Goal: Task Accomplishment & Management: Manage account settings

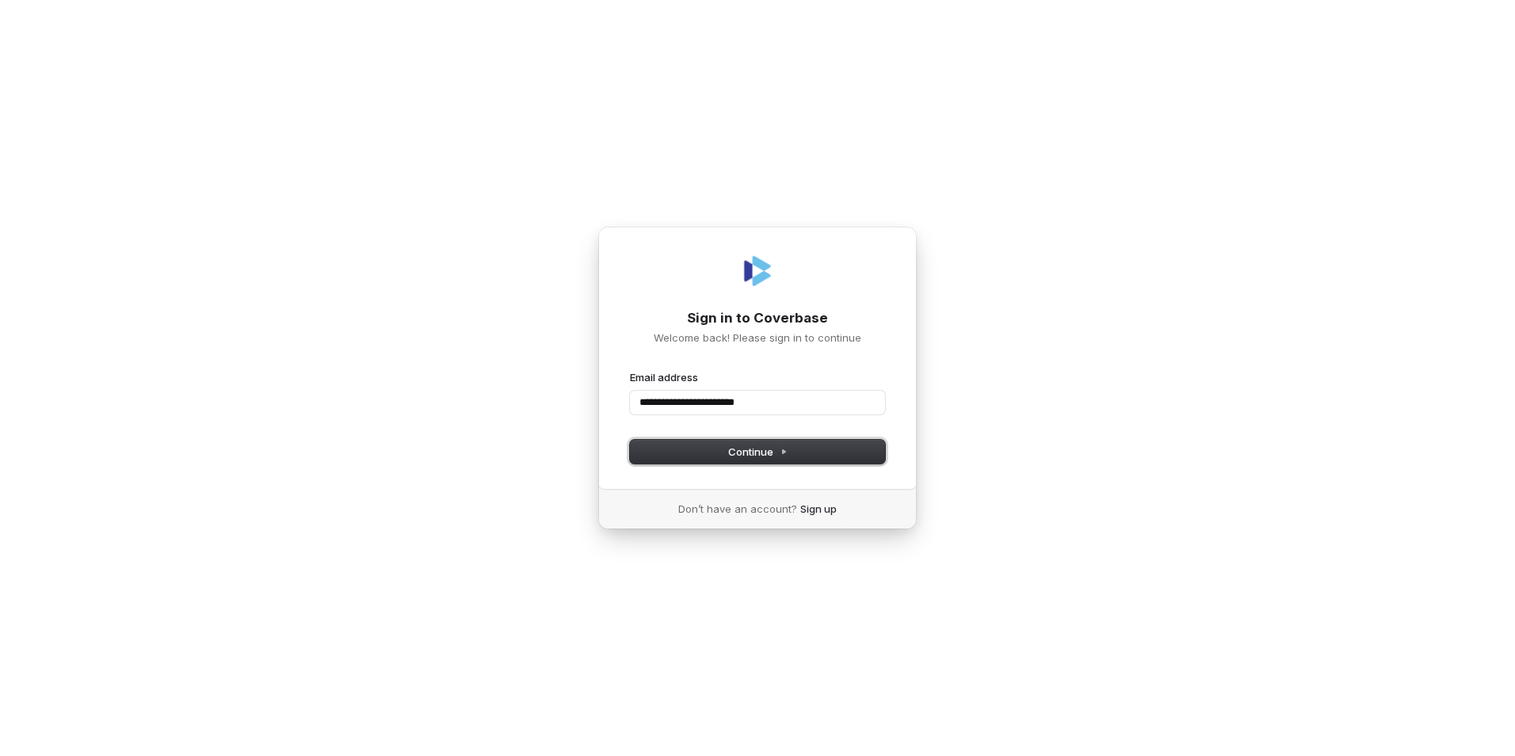
click at [740, 456] on span "Continue" at bounding box center [757, 451] width 59 height 14
type input "**********"
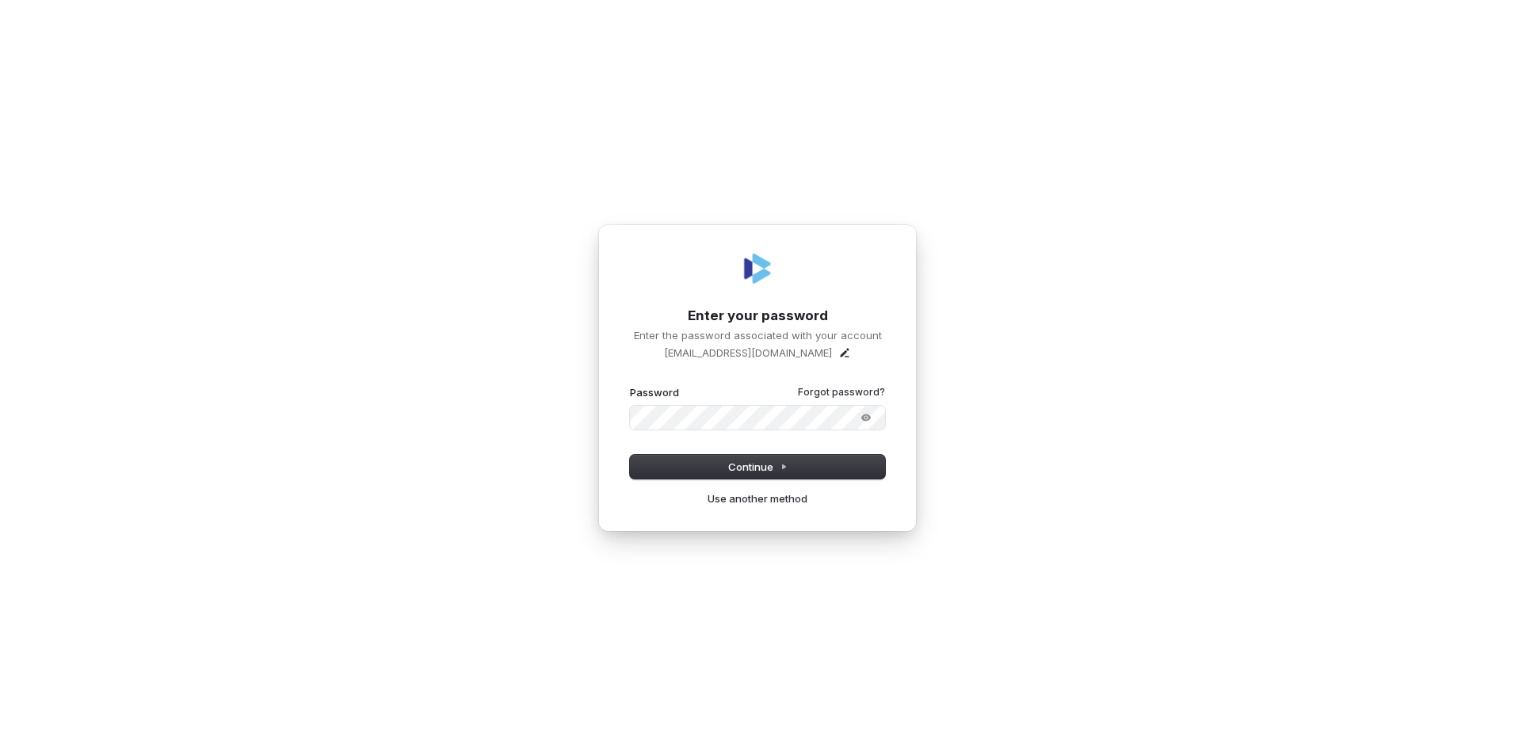
click at [630, 385] on button "submit" at bounding box center [630, 385] width 0 height 0
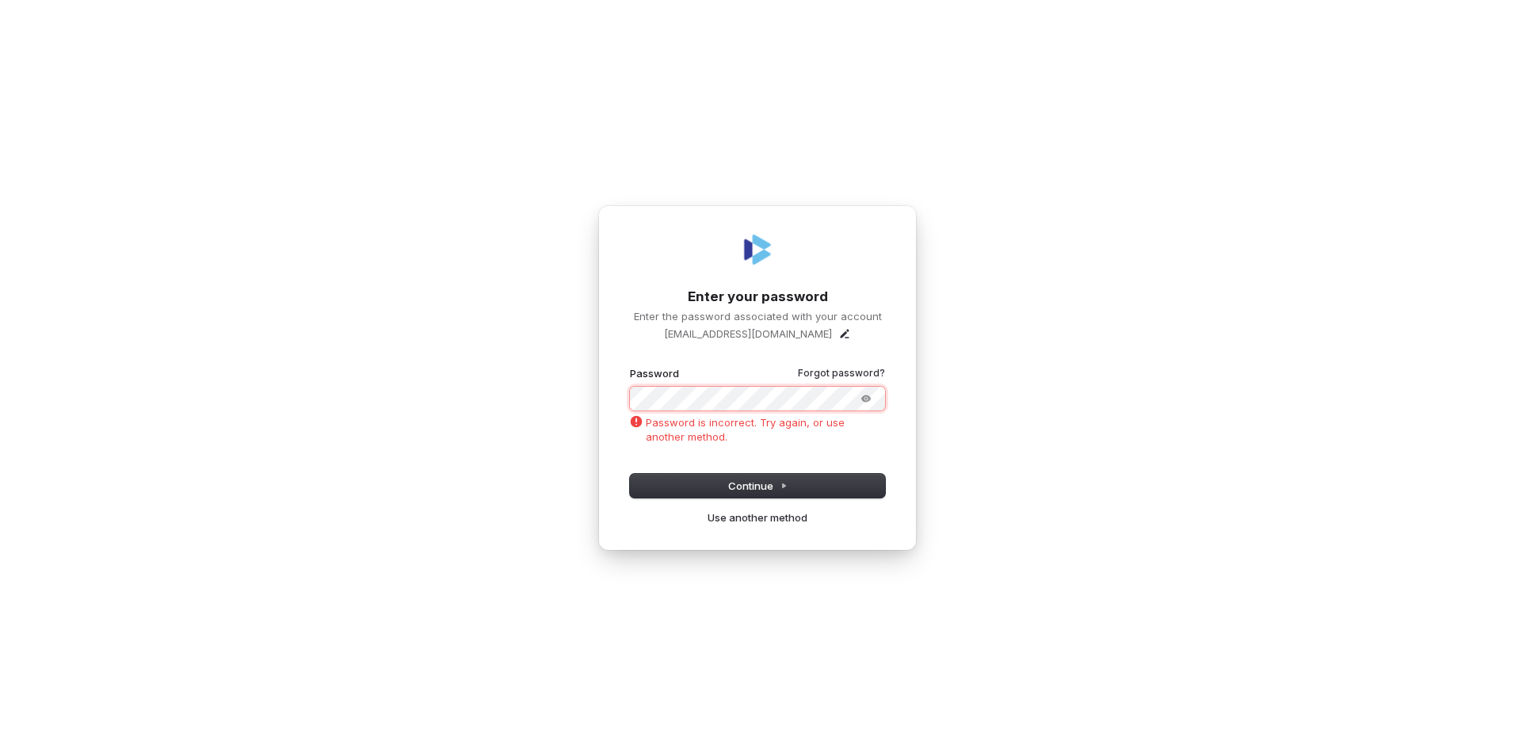
click at [476, 425] on div "**********" at bounding box center [757, 378] width 1515 height 756
click at [630, 366] on button "submit" at bounding box center [630, 366] width 0 height 0
click at [743, 484] on span "Continue" at bounding box center [757, 486] width 59 height 14
click at [442, 459] on div "**********" at bounding box center [757, 378] width 1515 height 756
click at [774, 490] on span "Continue" at bounding box center [757, 486] width 59 height 14
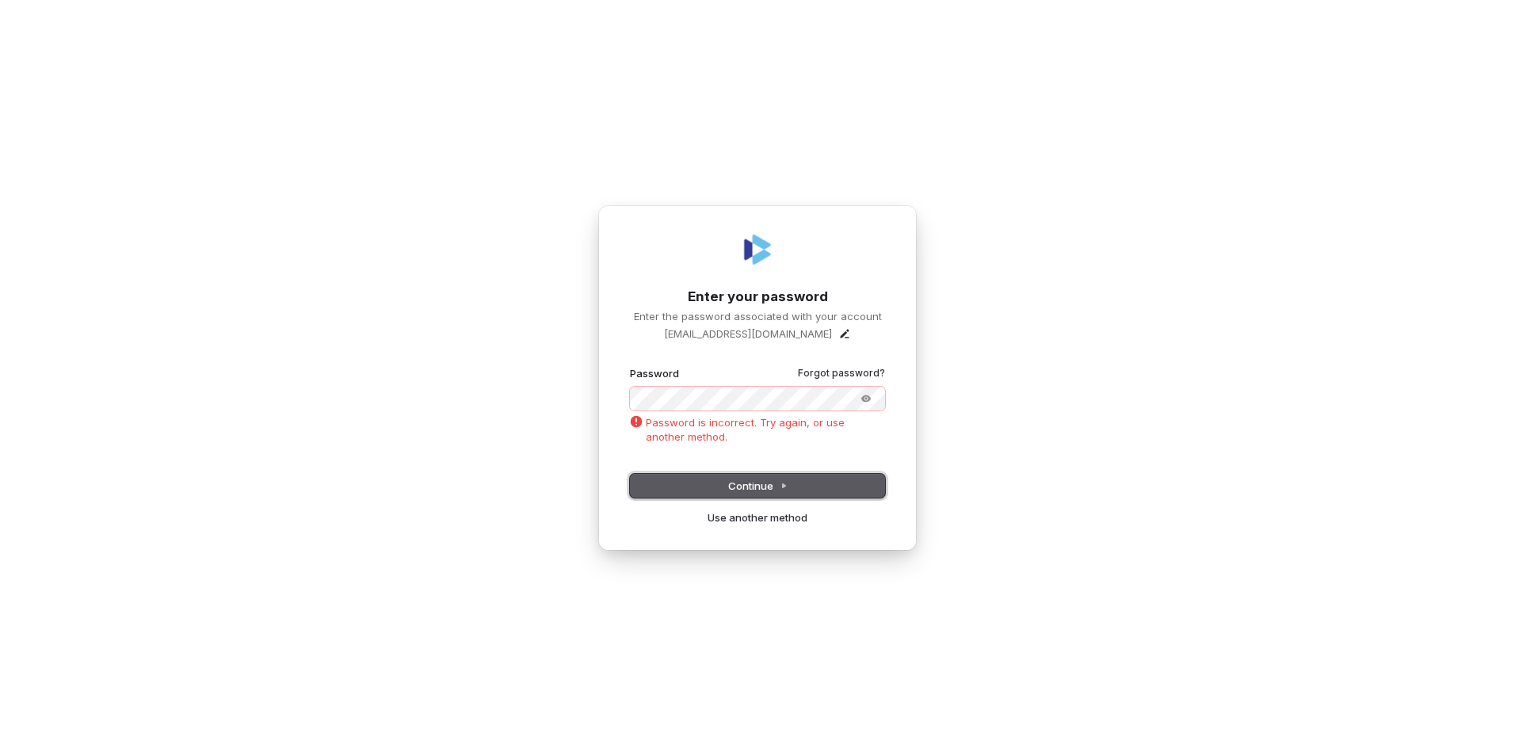
click at [776, 486] on span "Continue" at bounding box center [757, 486] width 59 height 14
click at [255, 481] on div "**********" at bounding box center [757, 378] width 1515 height 756
click at [740, 487] on span "Continue" at bounding box center [757, 486] width 59 height 14
click at [336, 431] on div "**********" at bounding box center [757, 378] width 1515 height 756
click at [868, 392] on icon "Show password" at bounding box center [866, 398] width 13 height 13
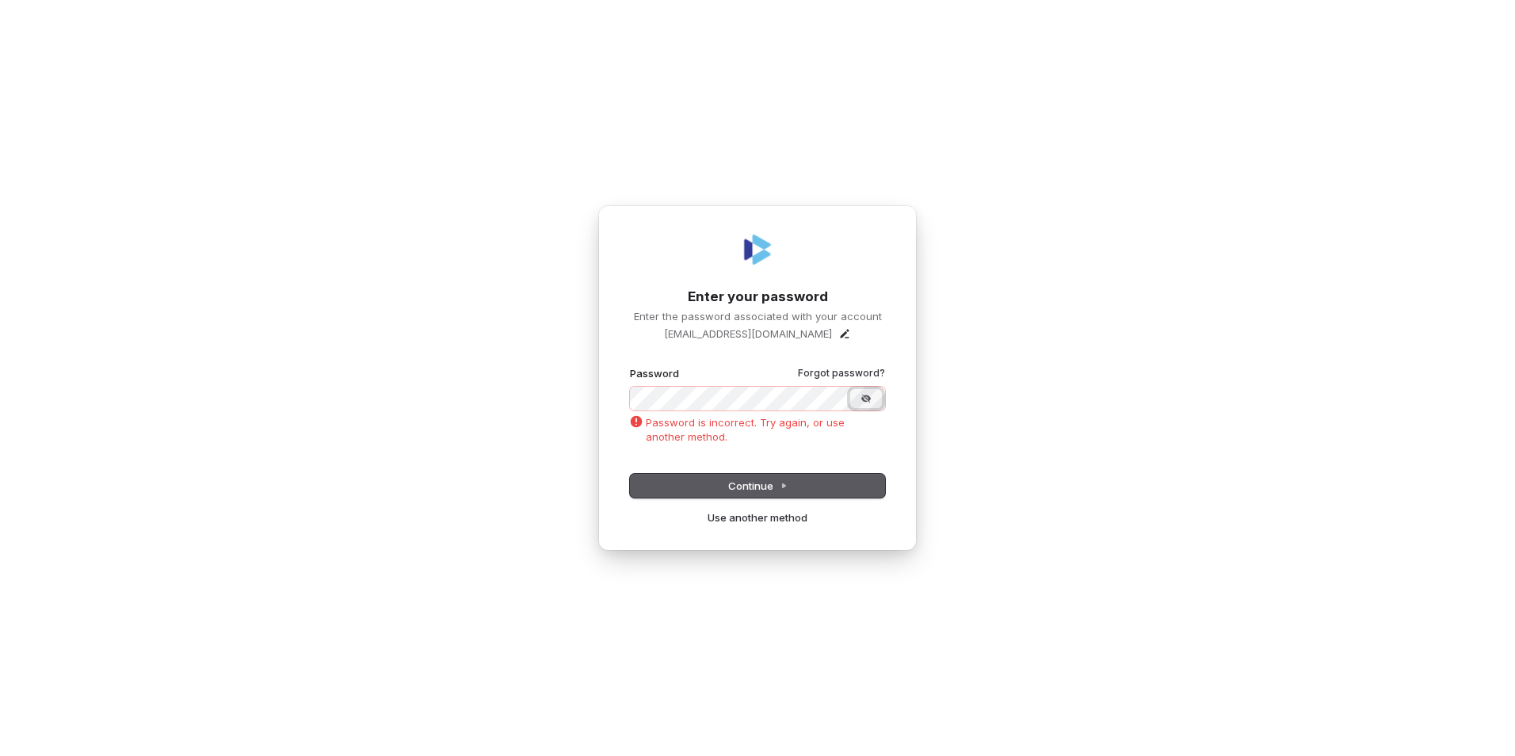
click at [869, 392] on icon "Hide password" at bounding box center [866, 398] width 13 height 13
click at [791, 481] on button "Continue" at bounding box center [757, 486] width 255 height 24
click at [865, 398] on icon "Show password" at bounding box center [866, 398] width 13 height 13
click at [865, 398] on icon "Hide password" at bounding box center [866, 399] width 9 height 8
click at [485, 456] on div "**********" at bounding box center [757, 378] width 1515 height 756
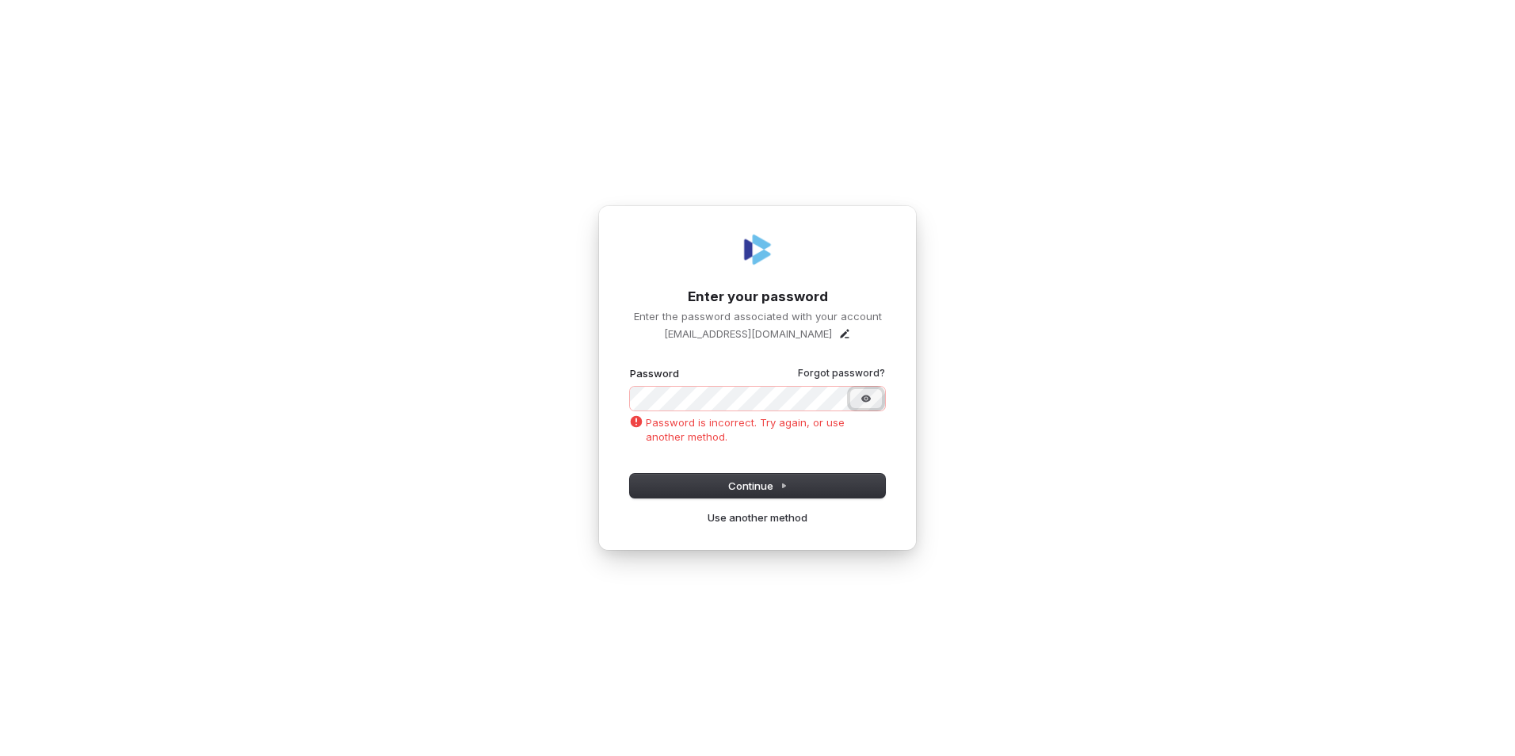
click at [872, 395] on icon "Show password" at bounding box center [866, 398] width 13 height 13
click at [868, 398] on icon "Hide password" at bounding box center [866, 398] width 13 height 13
click at [751, 484] on span "Continue" at bounding box center [757, 486] width 59 height 14
click at [208, 479] on div "**********" at bounding box center [757, 378] width 1515 height 756
click at [0, 755] on com-1password-button at bounding box center [0, 756] width 0 height 0
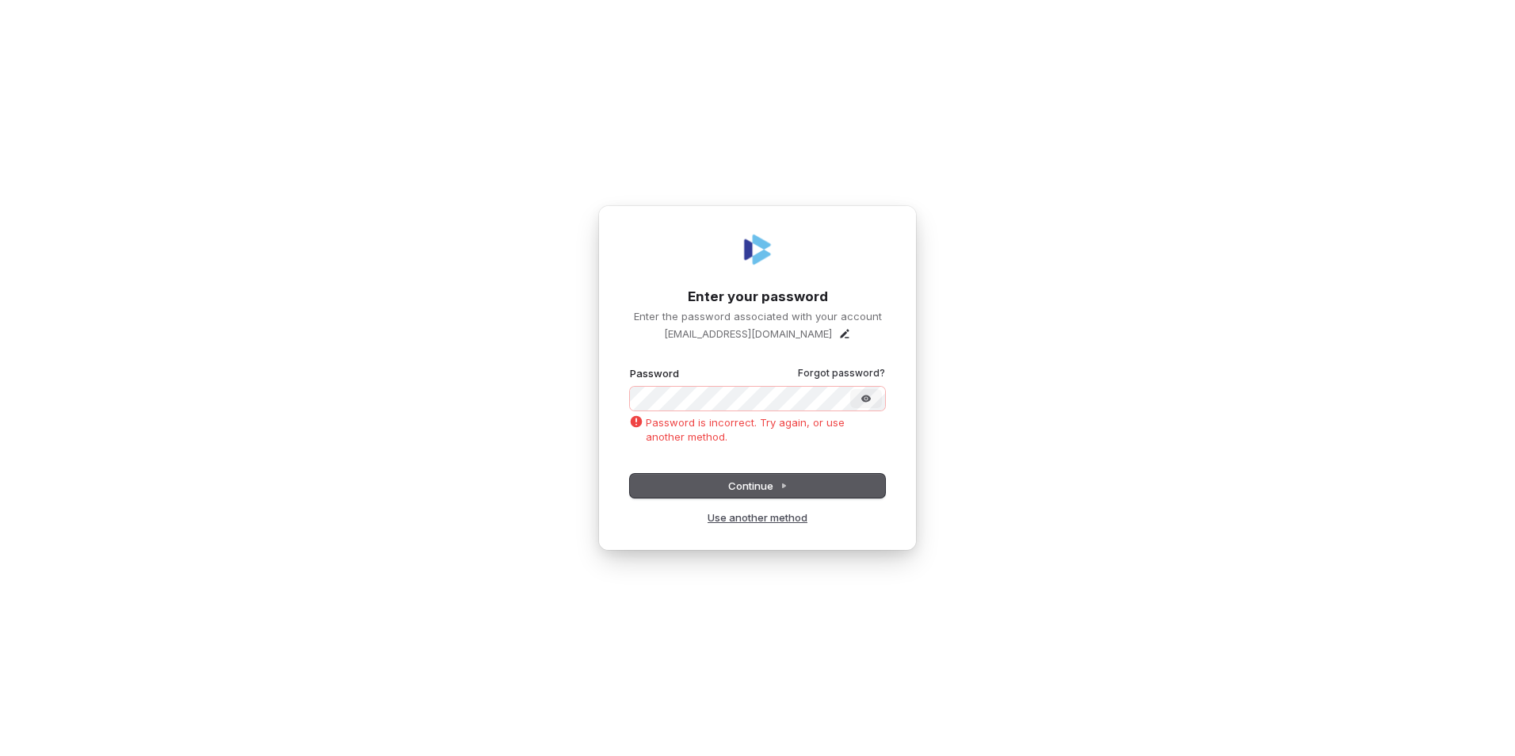
click at [746, 521] on link "Use another method" at bounding box center [758, 517] width 100 height 14
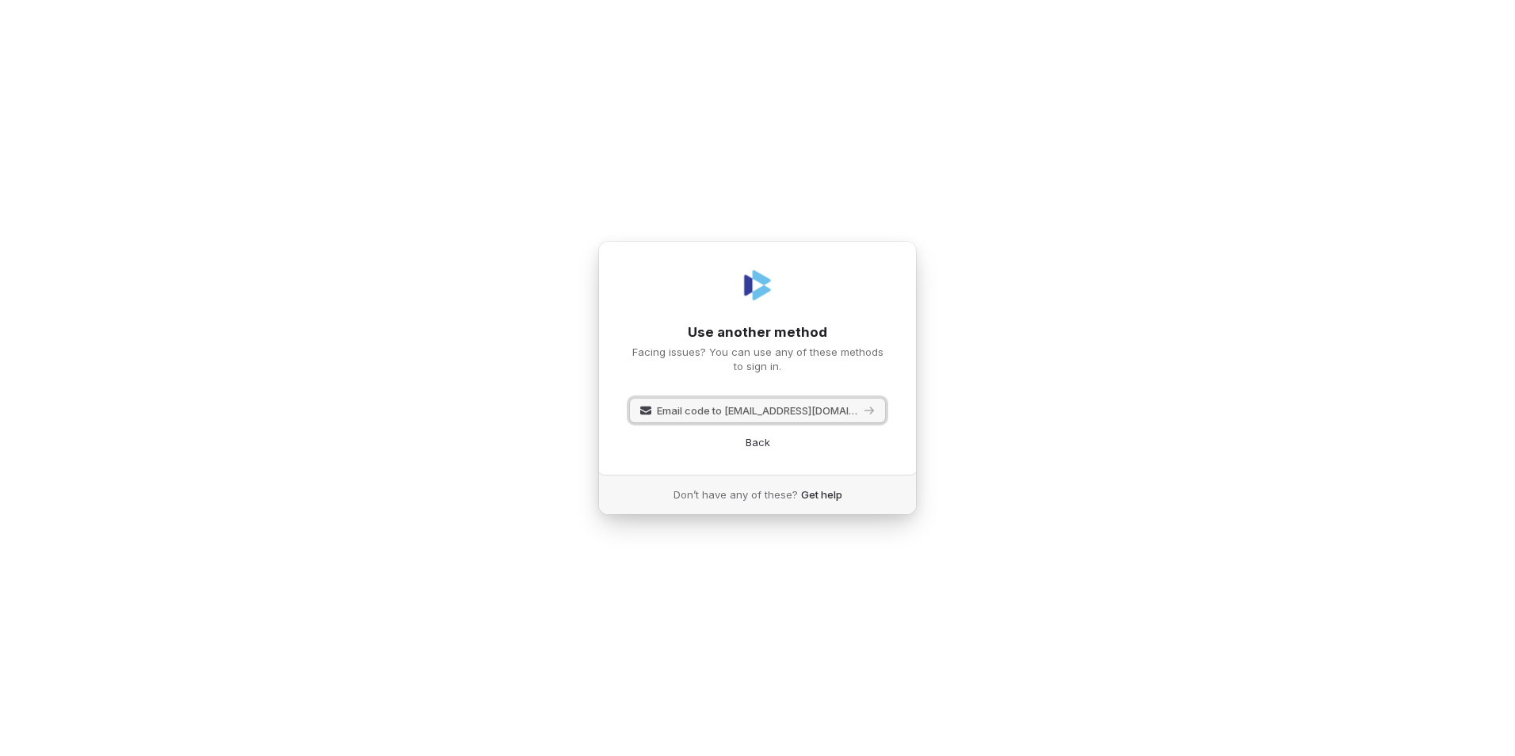
click at [704, 412] on span "Email code to eramirez@coastalbank.com" at bounding box center [758, 410] width 203 height 14
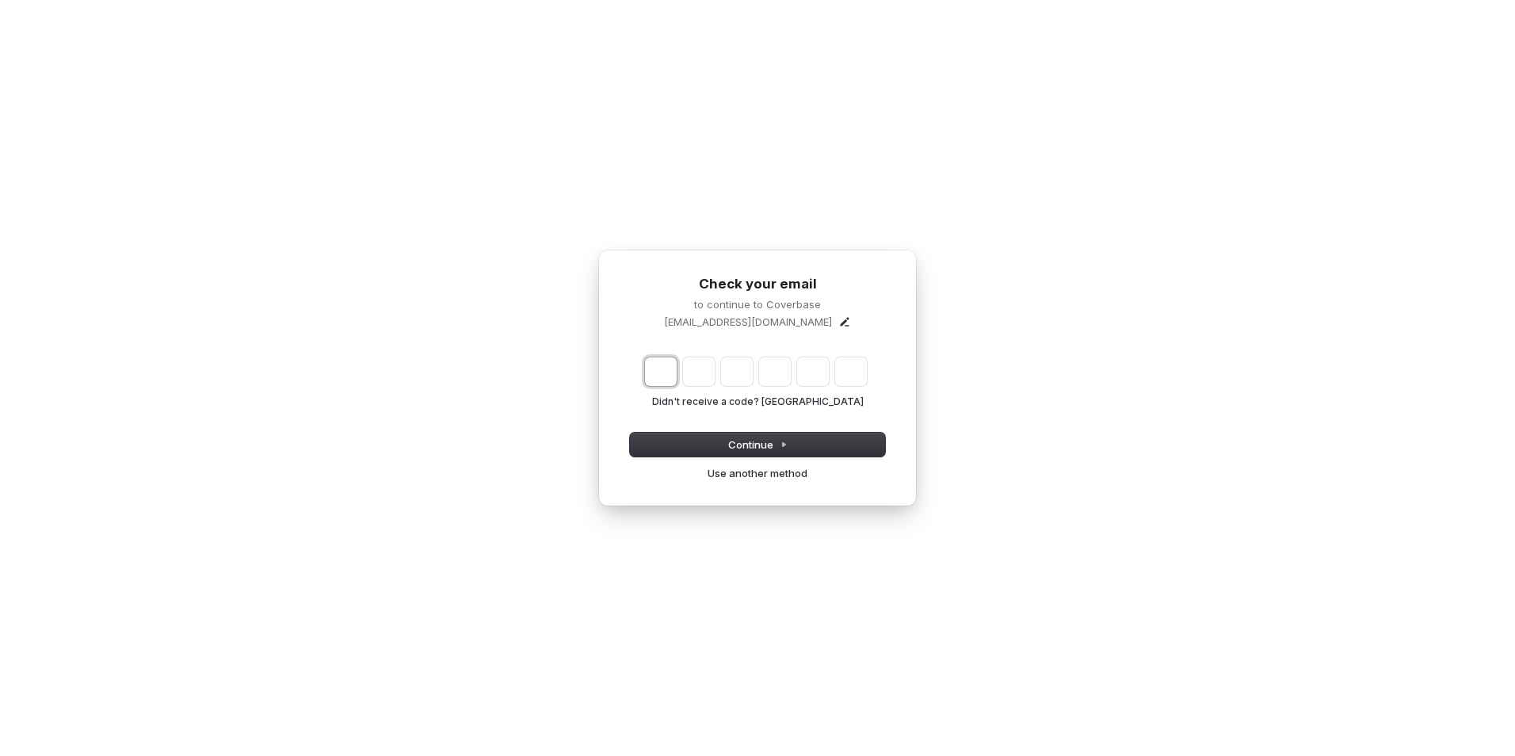
click at [669, 372] on input "Enter verification code. Digit 1" at bounding box center [661, 371] width 32 height 29
type input "*"
type input "**"
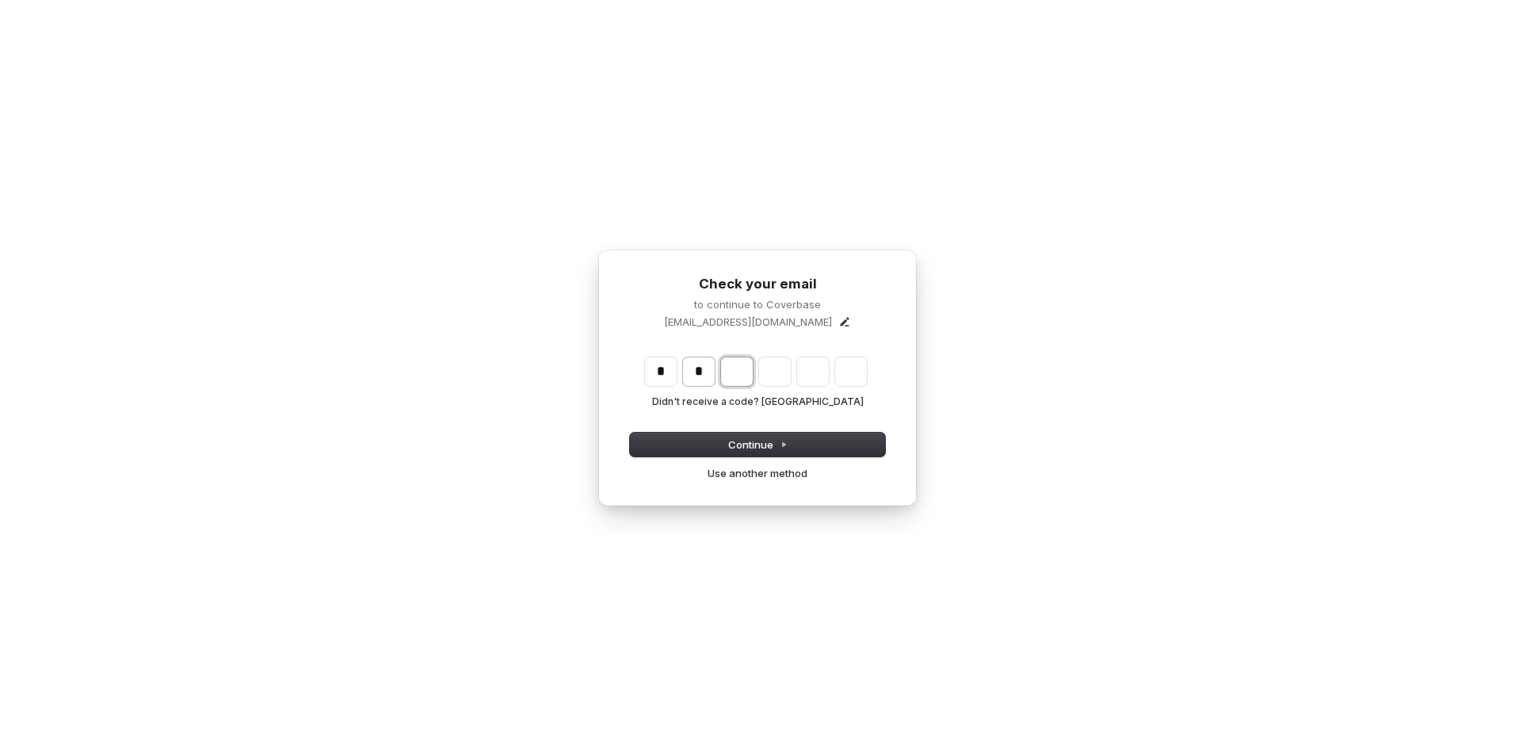
type input "*"
type input "***"
type input "*"
type input "****"
type input "*"
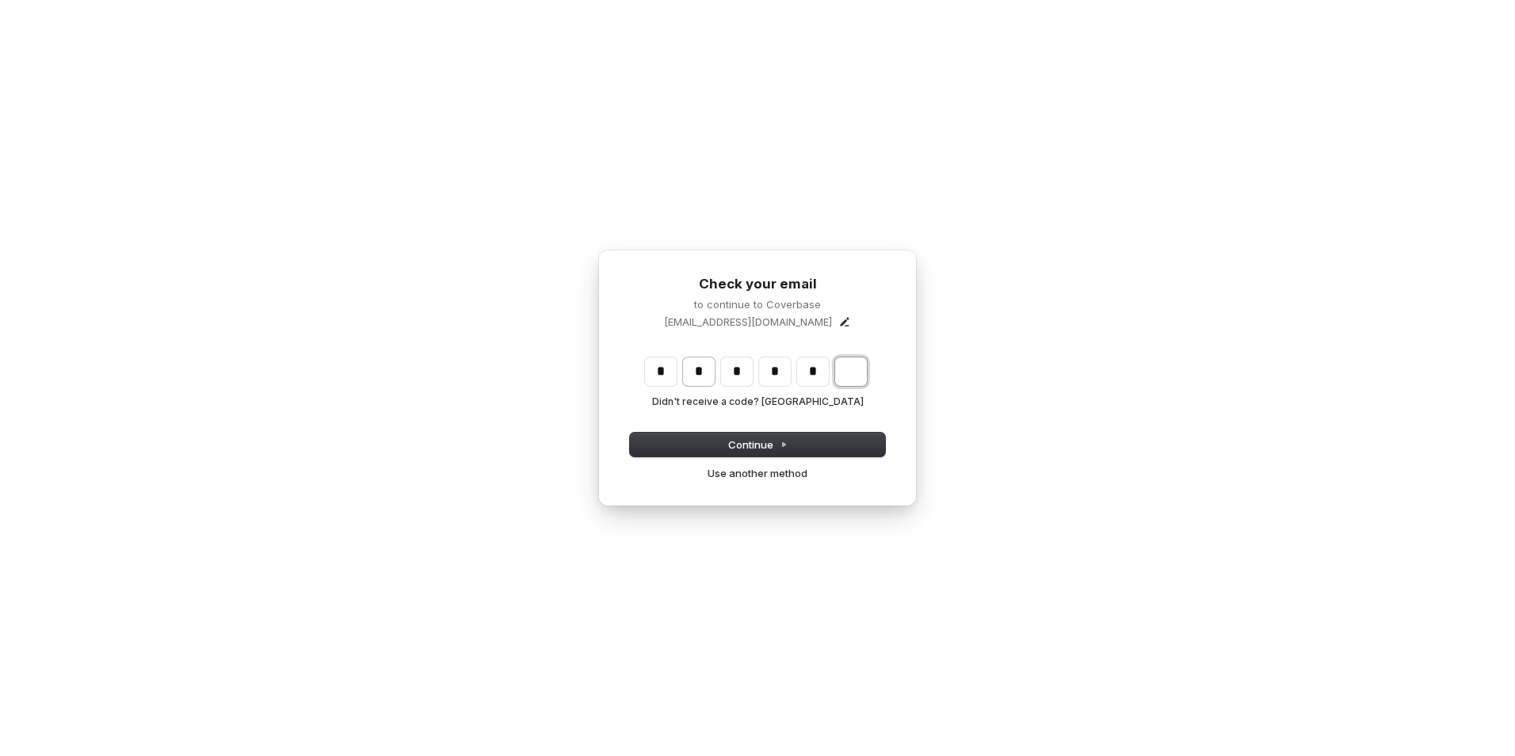
type input "******"
type input "*"
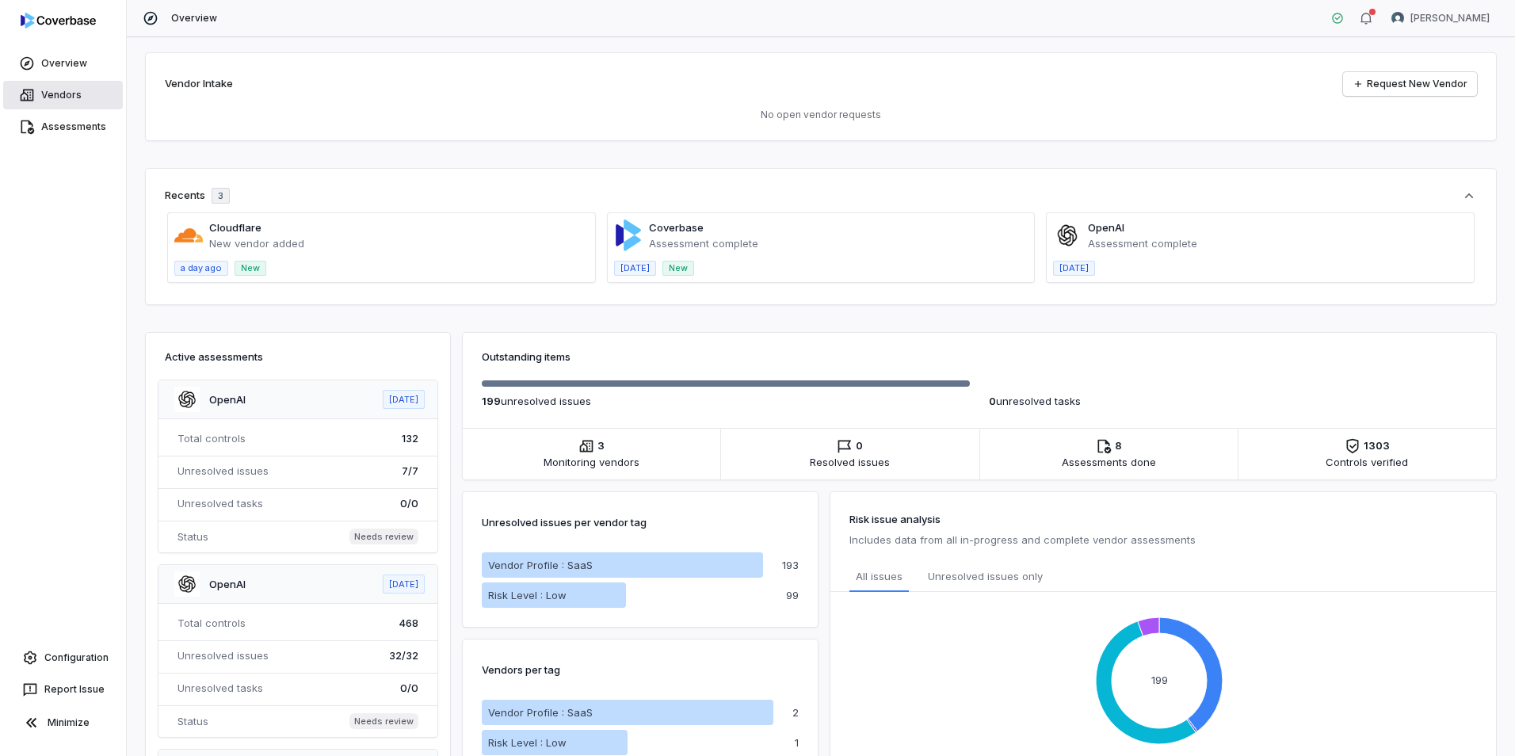
click at [67, 103] on link "Vendors" at bounding box center [63, 95] width 120 height 29
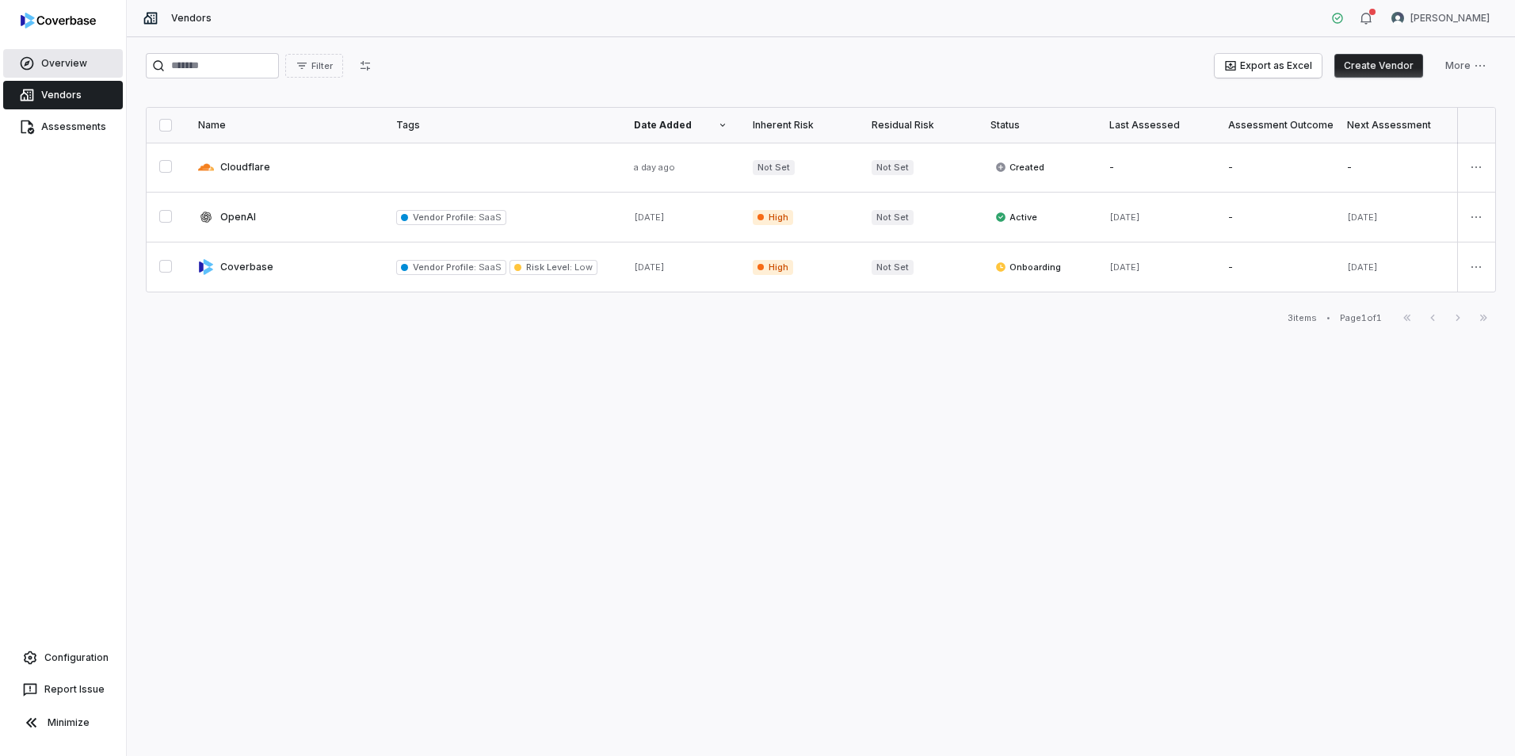
click at [46, 66] on link "Overview" at bounding box center [63, 63] width 120 height 29
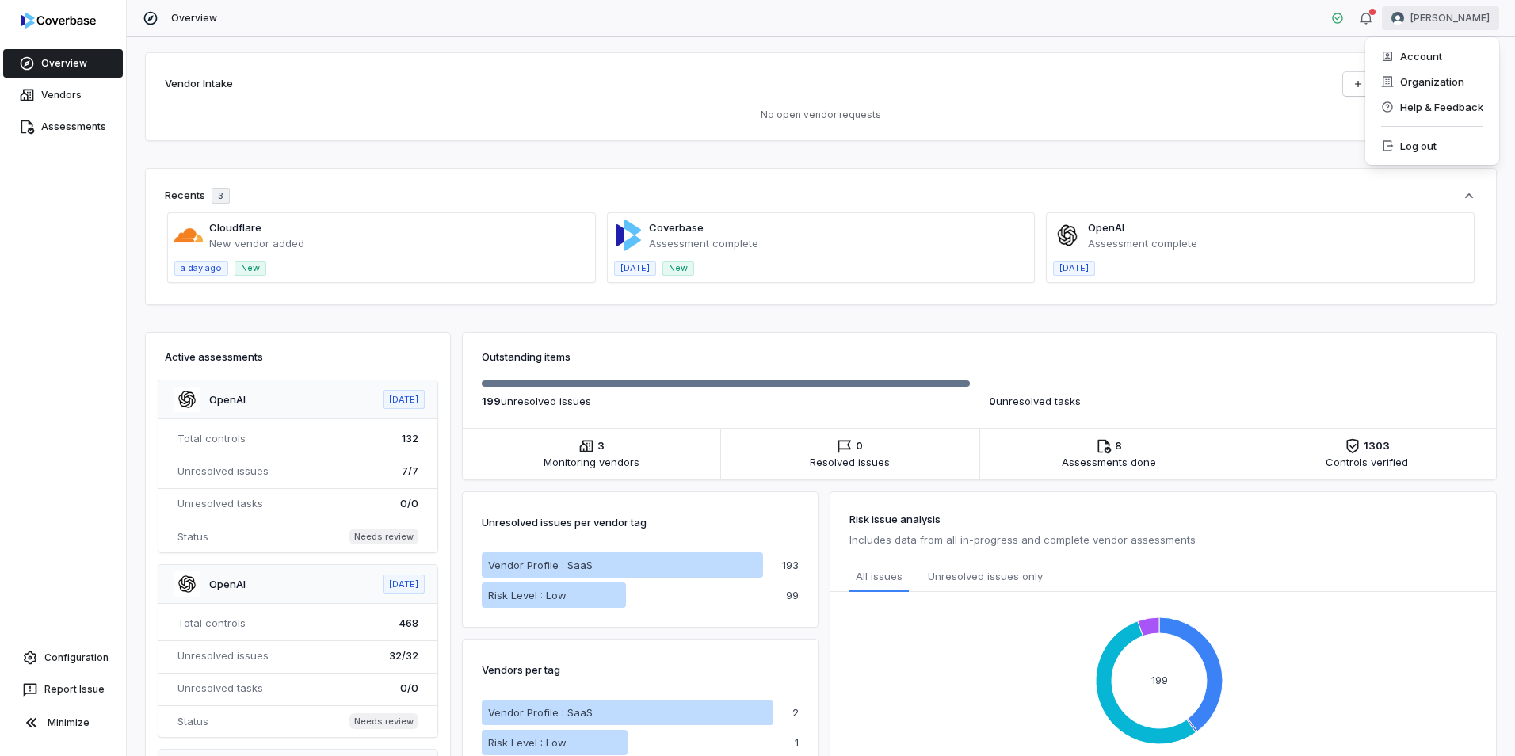
click at [1440, 11] on html "Overview Vendors Assessments Configuration Report Issue Minimize Overview [PERS…" at bounding box center [757, 378] width 1515 height 756
click at [1436, 53] on div "Account" at bounding box center [1432, 56] width 121 height 25
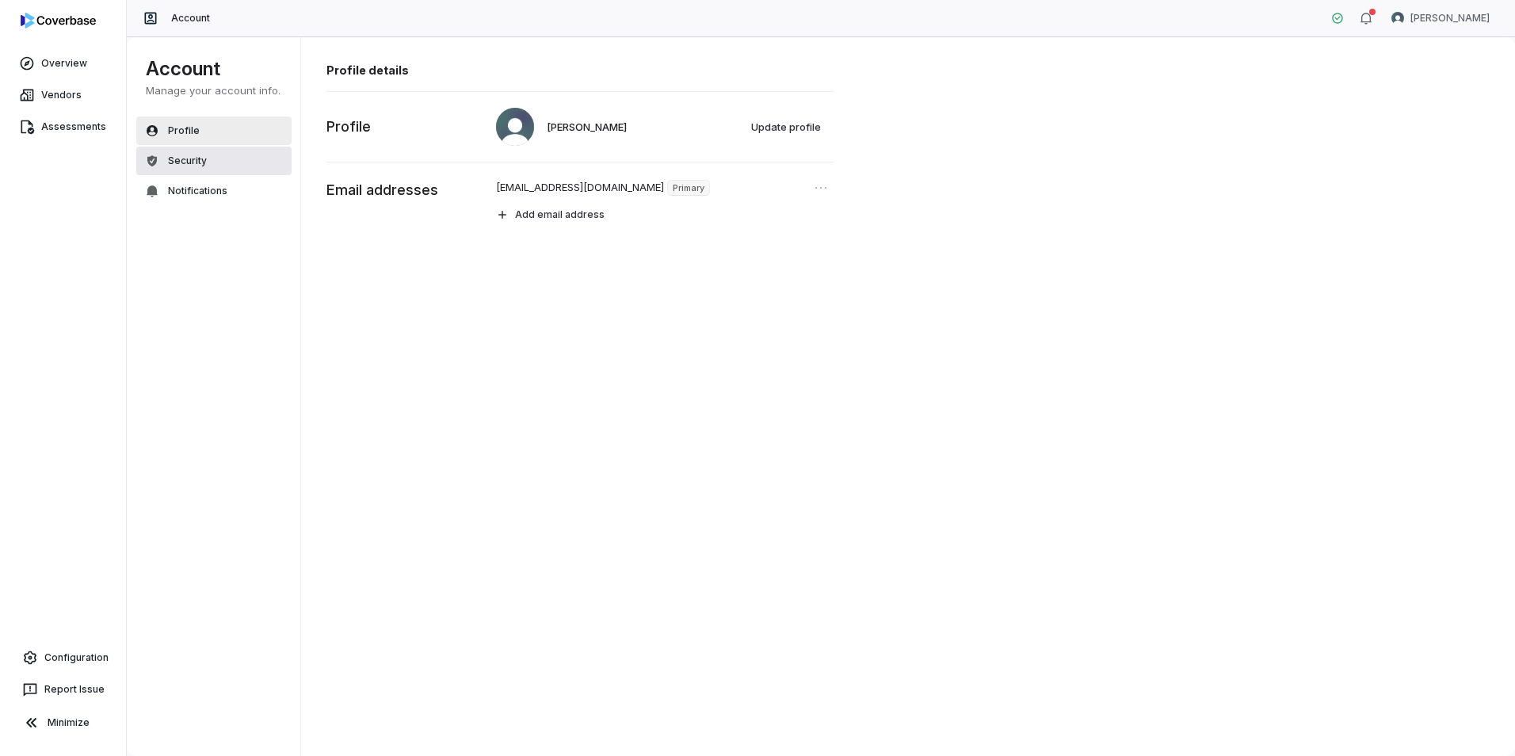
click at [185, 164] on span "Security" at bounding box center [187, 161] width 39 height 13
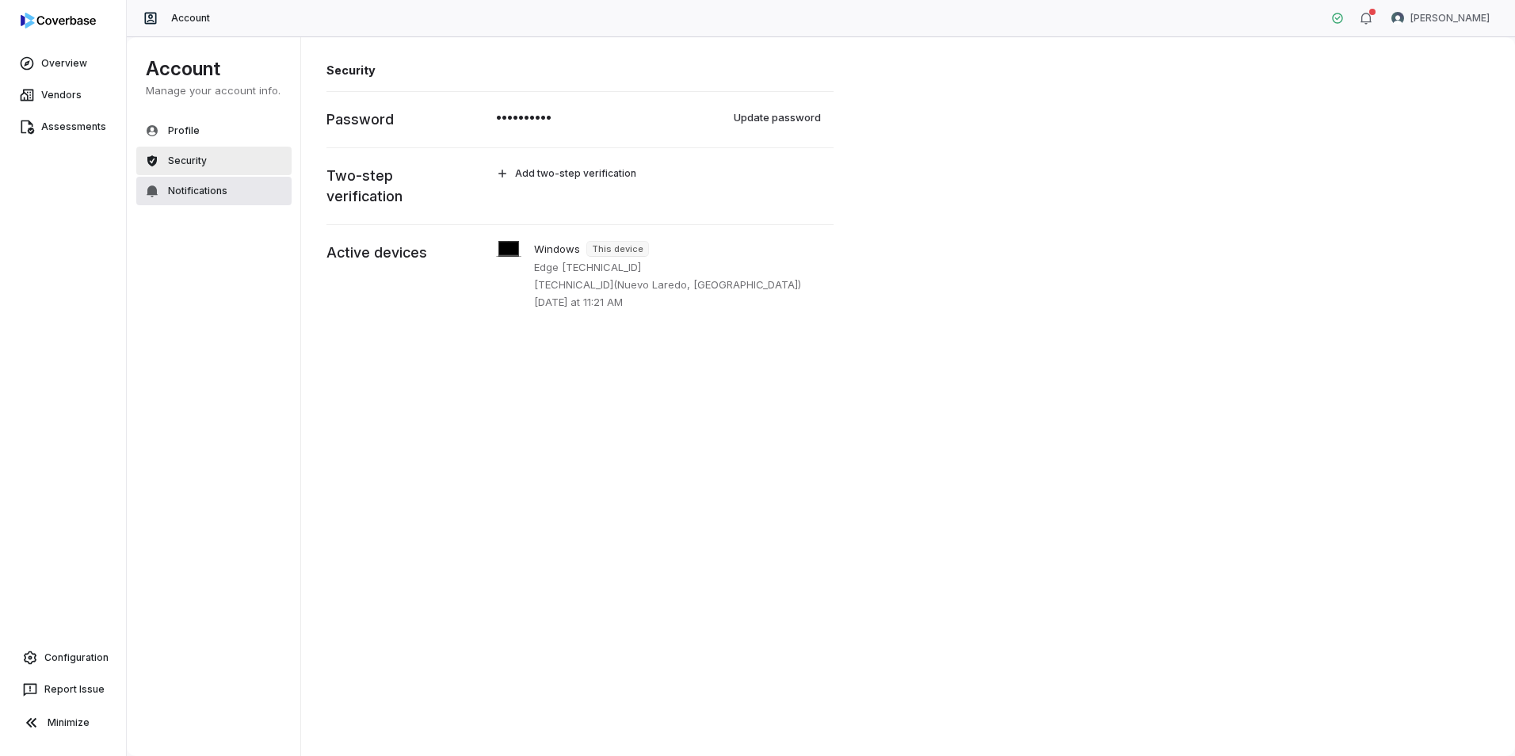
click at [177, 187] on span "Notifications" at bounding box center [197, 191] width 59 height 13
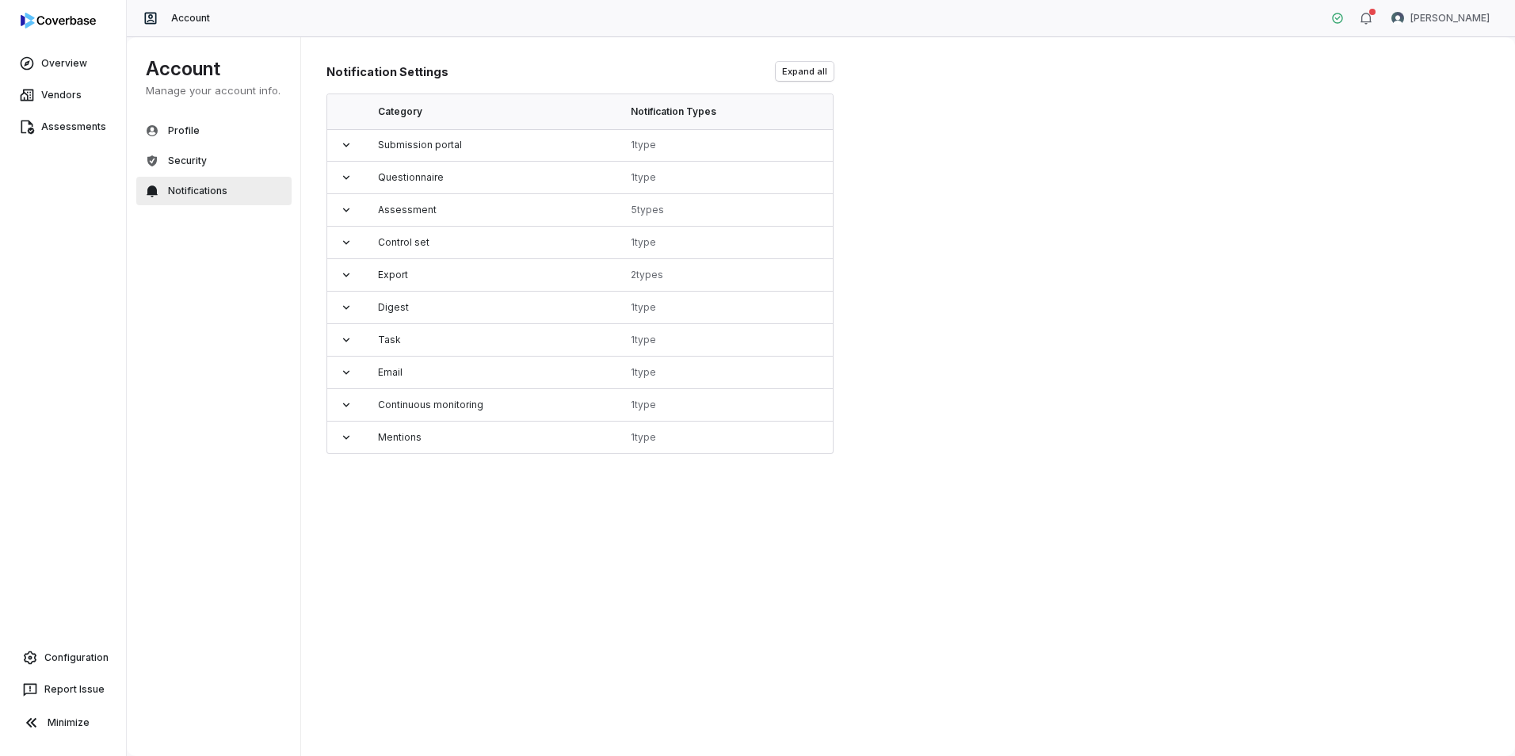
click at [70, 673] on div "Report Issue" at bounding box center [63, 689] width 120 height 32
click at [69, 660] on link "Configuration" at bounding box center [62, 657] width 113 height 29
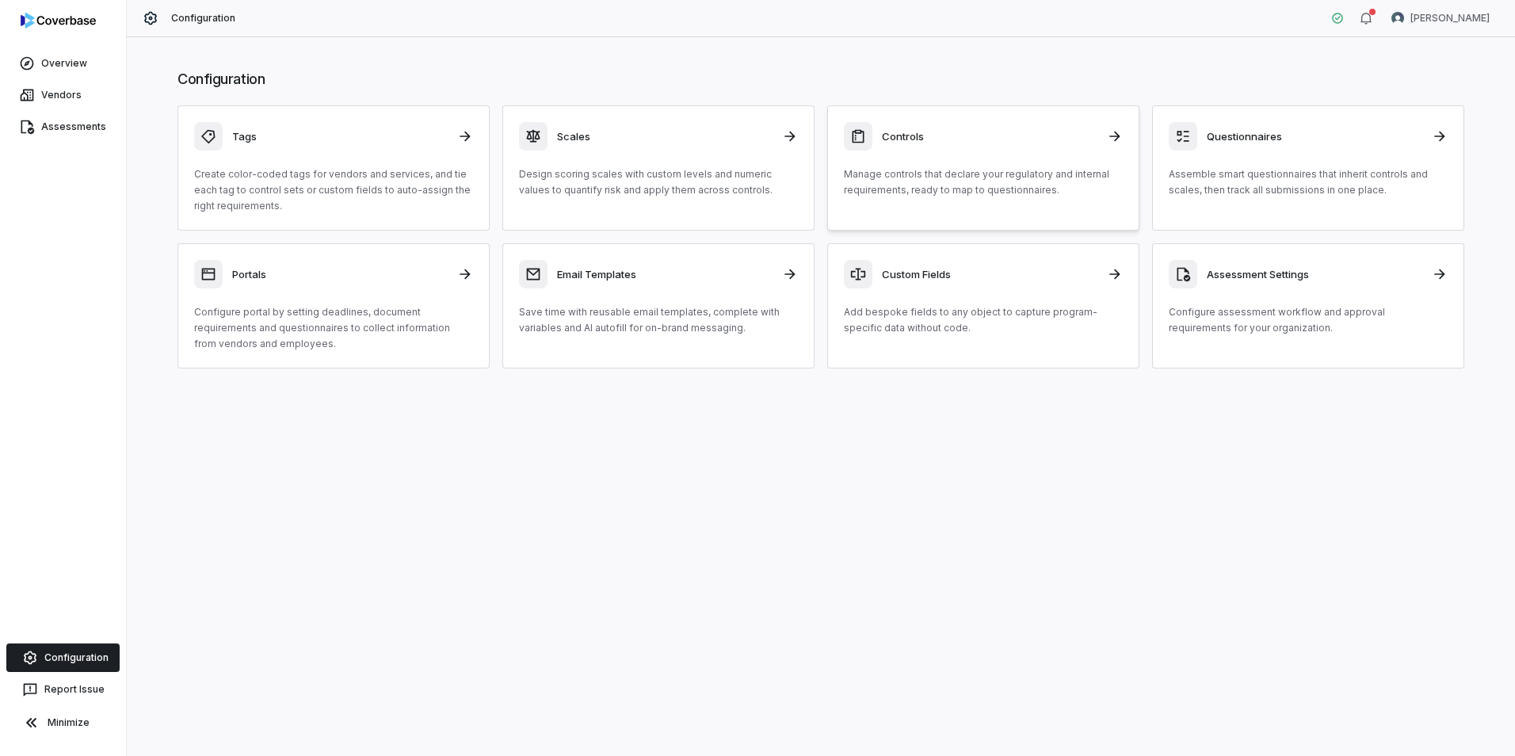
click at [897, 132] on h3 "Controls" at bounding box center [990, 136] width 216 height 14
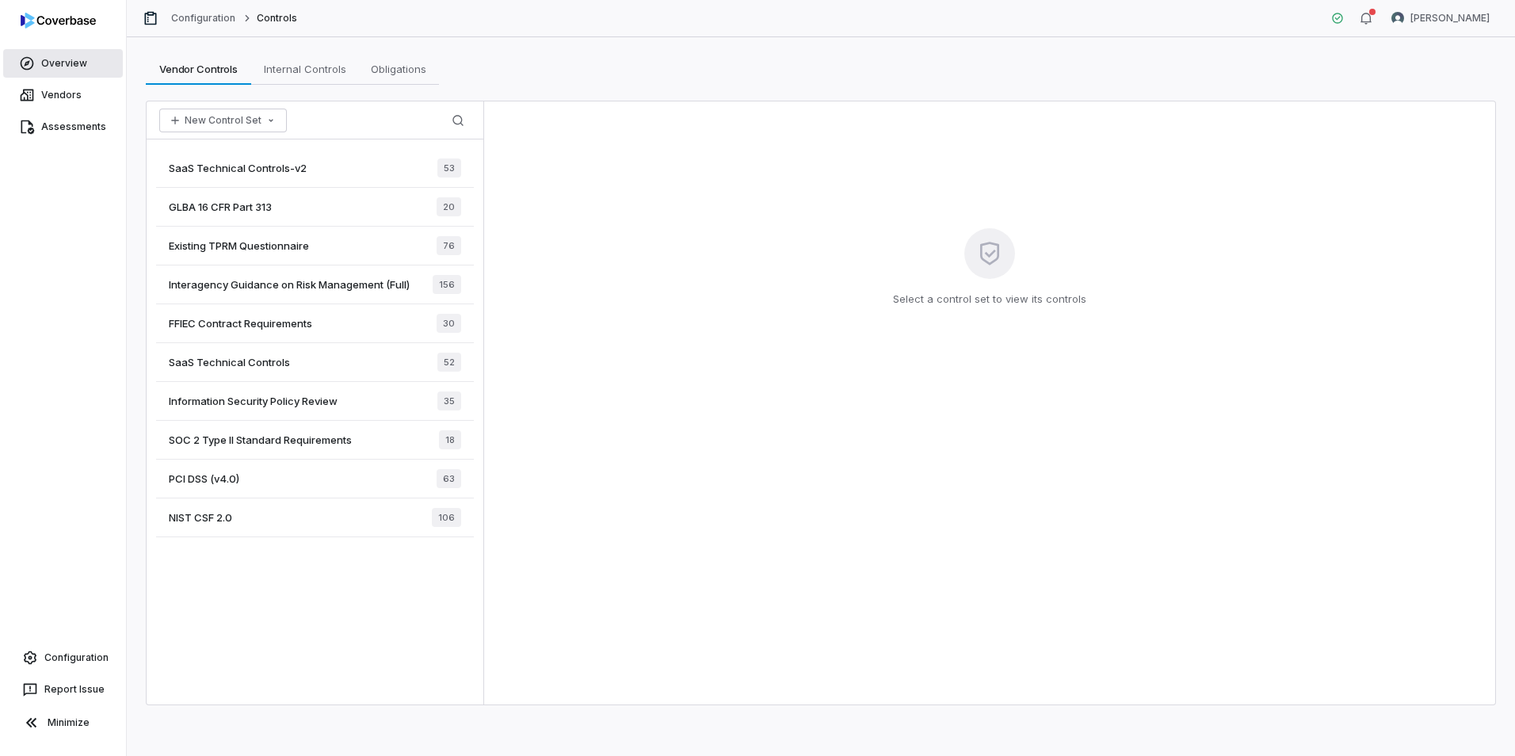
click at [55, 63] on link "Overview" at bounding box center [63, 63] width 120 height 29
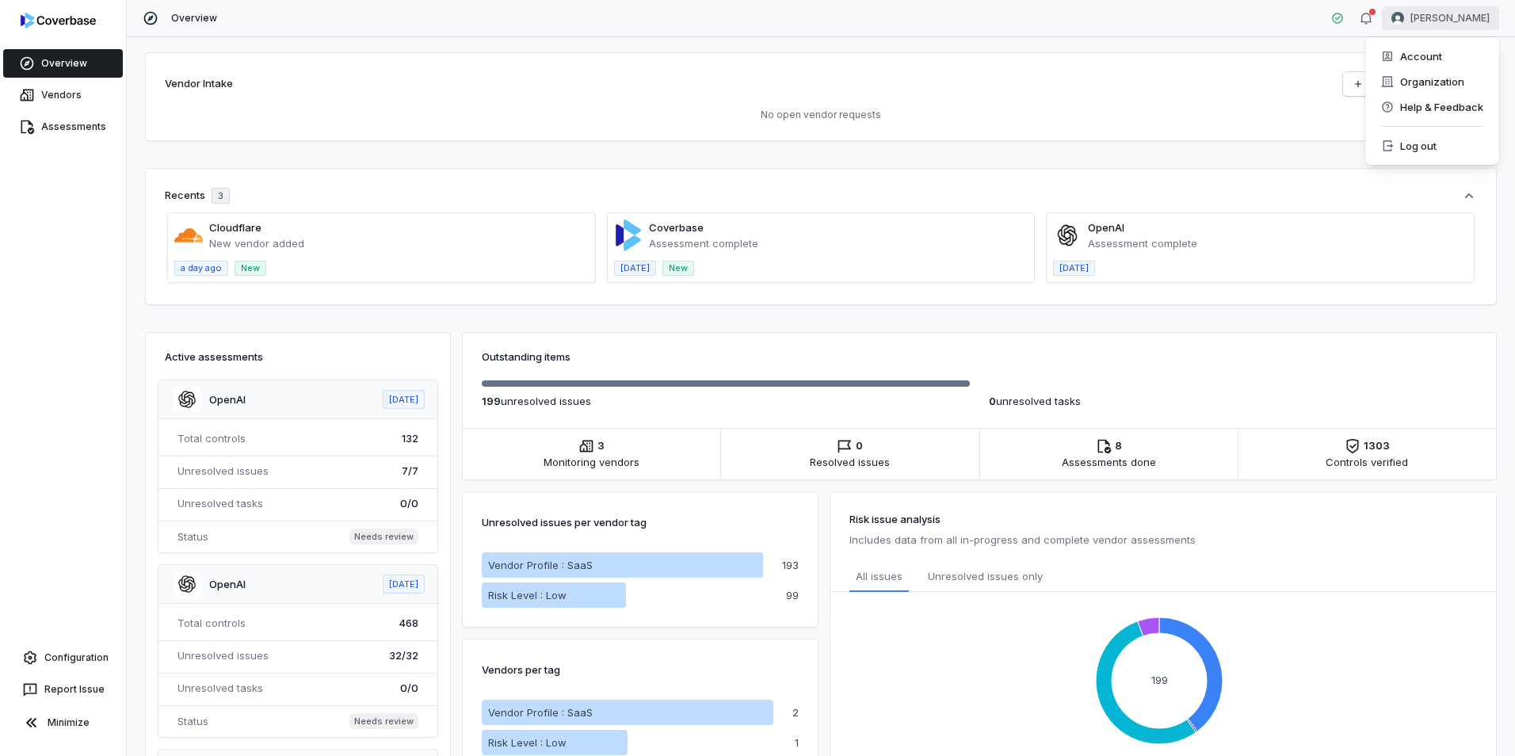
click at [1416, 12] on html "Overview Vendors Assessments Configuration Report Issue Minimize Overview [PERS…" at bounding box center [757, 378] width 1515 height 756
click at [1431, 88] on div "Organization" at bounding box center [1432, 81] width 121 height 25
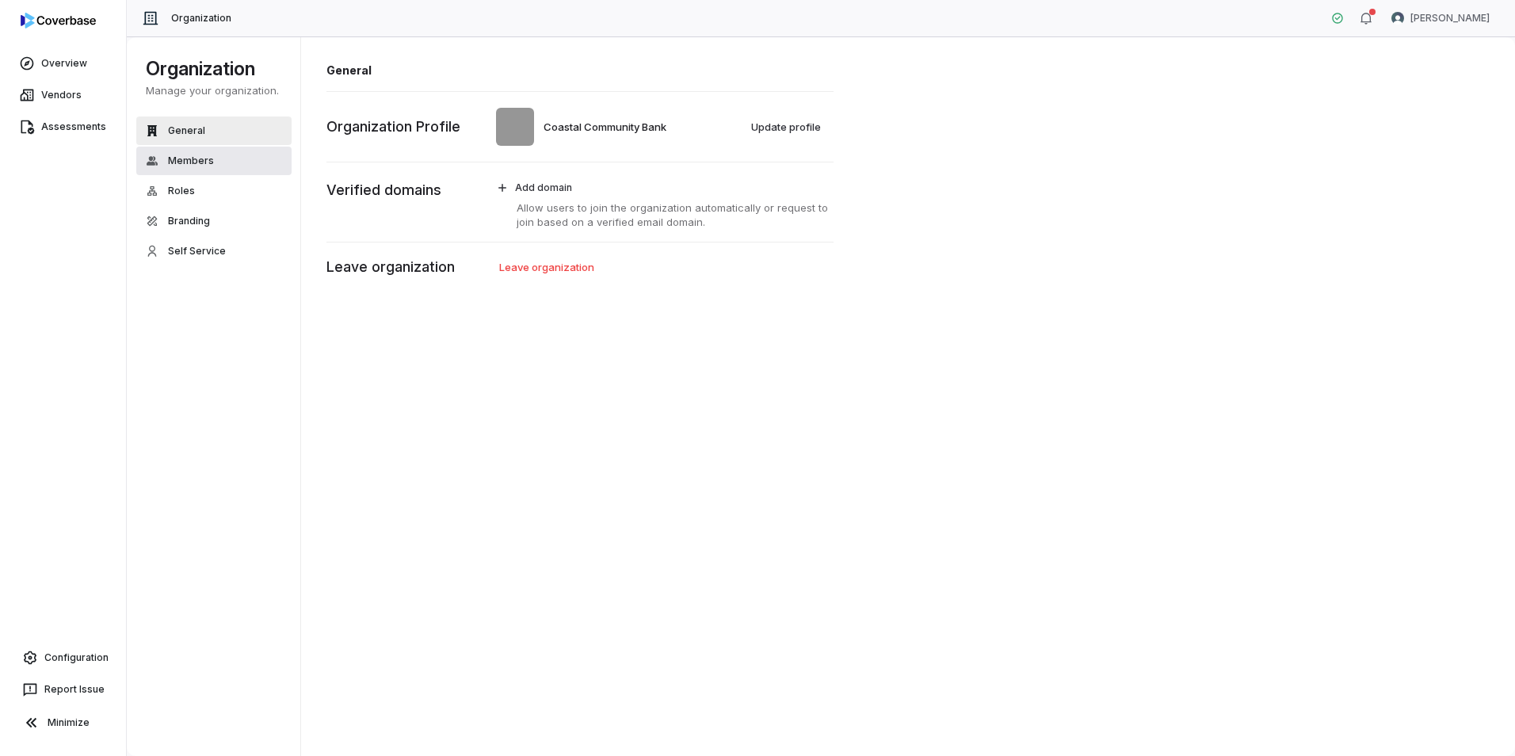
click at [199, 160] on span "Members" at bounding box center [191, 161] width 46 height 13
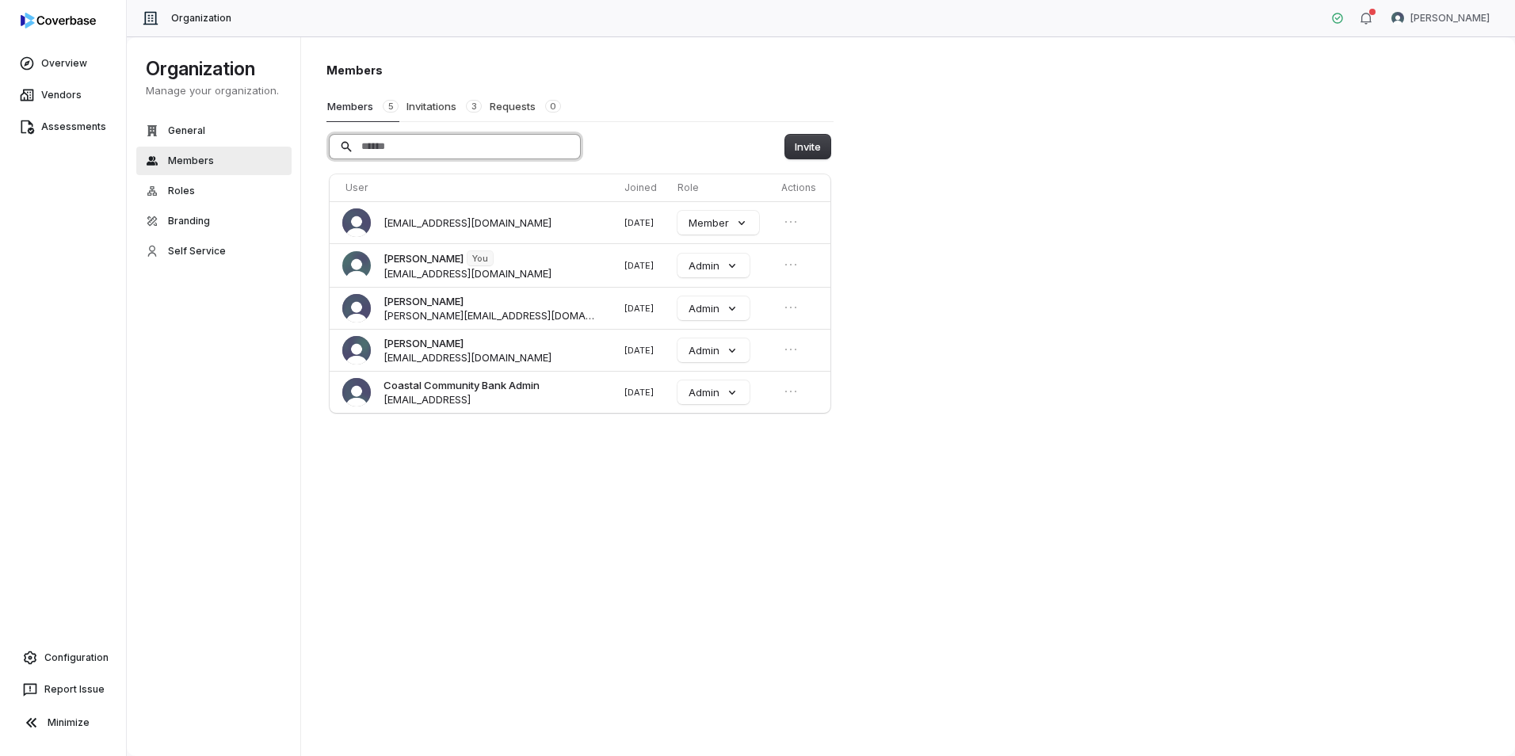
click at [415, 149] on input "Search" at bounding box center [455, 147] width 250 height 24
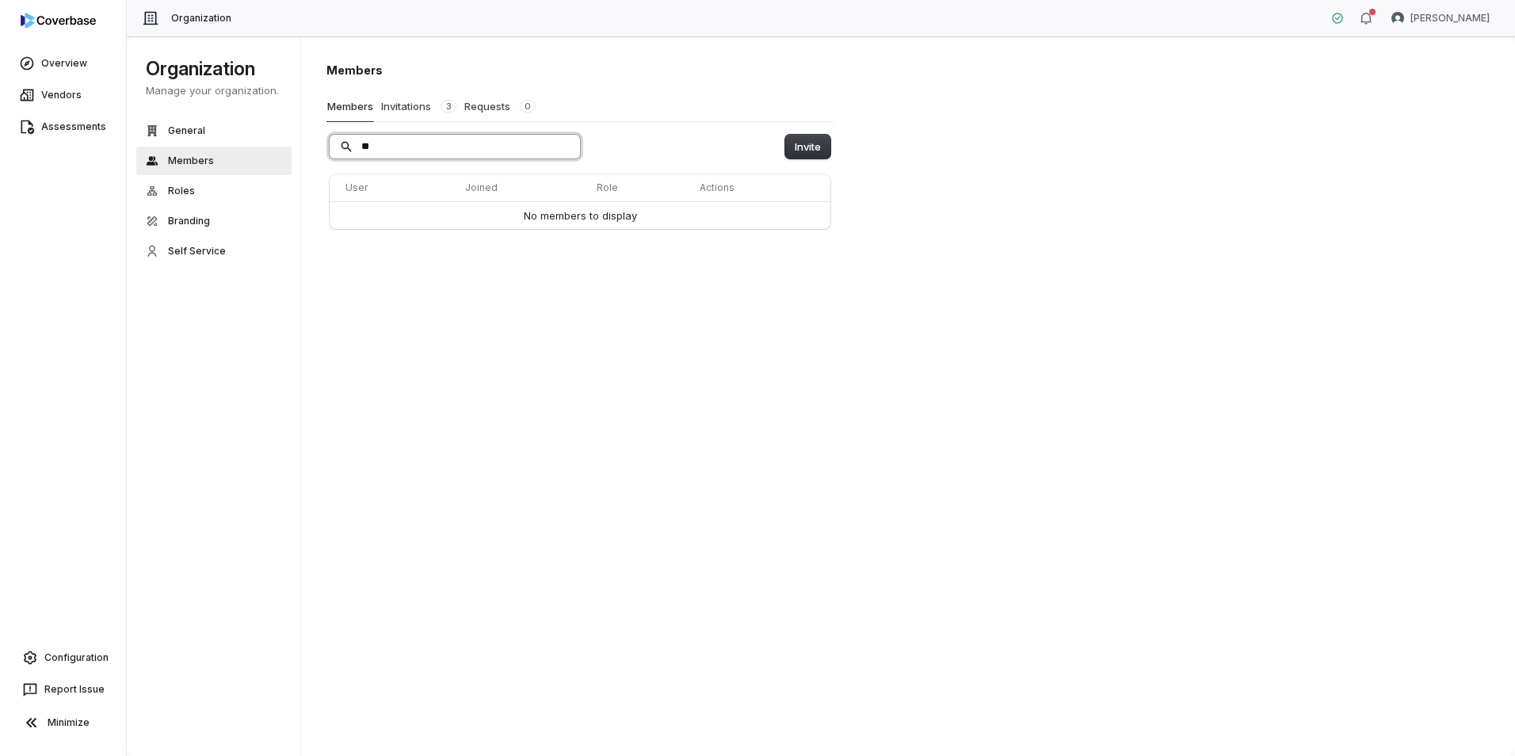
type input "*"
type input "**********"
click at [805, 147] on button "Invite" at bounding box center [807, 147] width 45 height 24
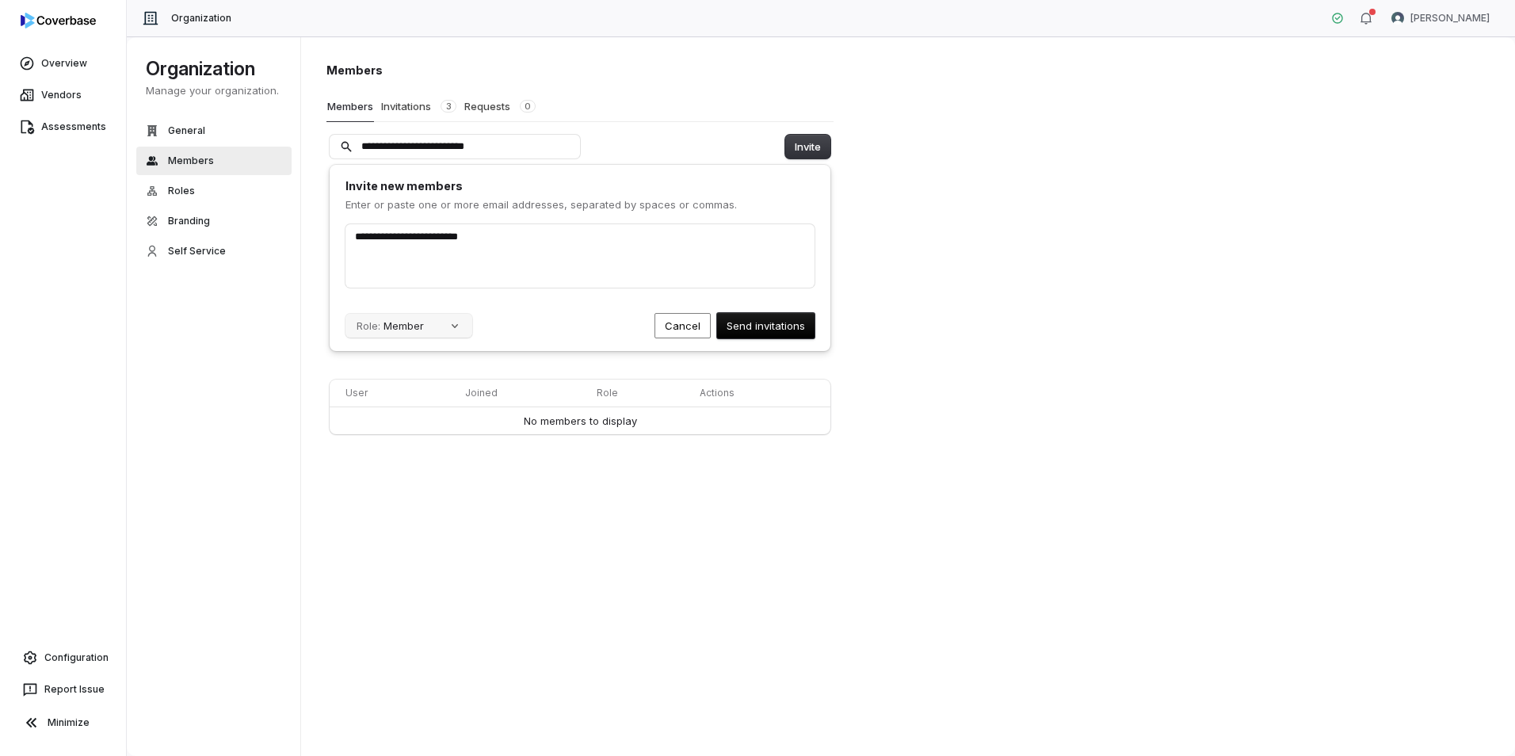
type input "**********"
click at [445, 328] on button "Role: Member" at bounding box center [408, 326] width 127 height 24
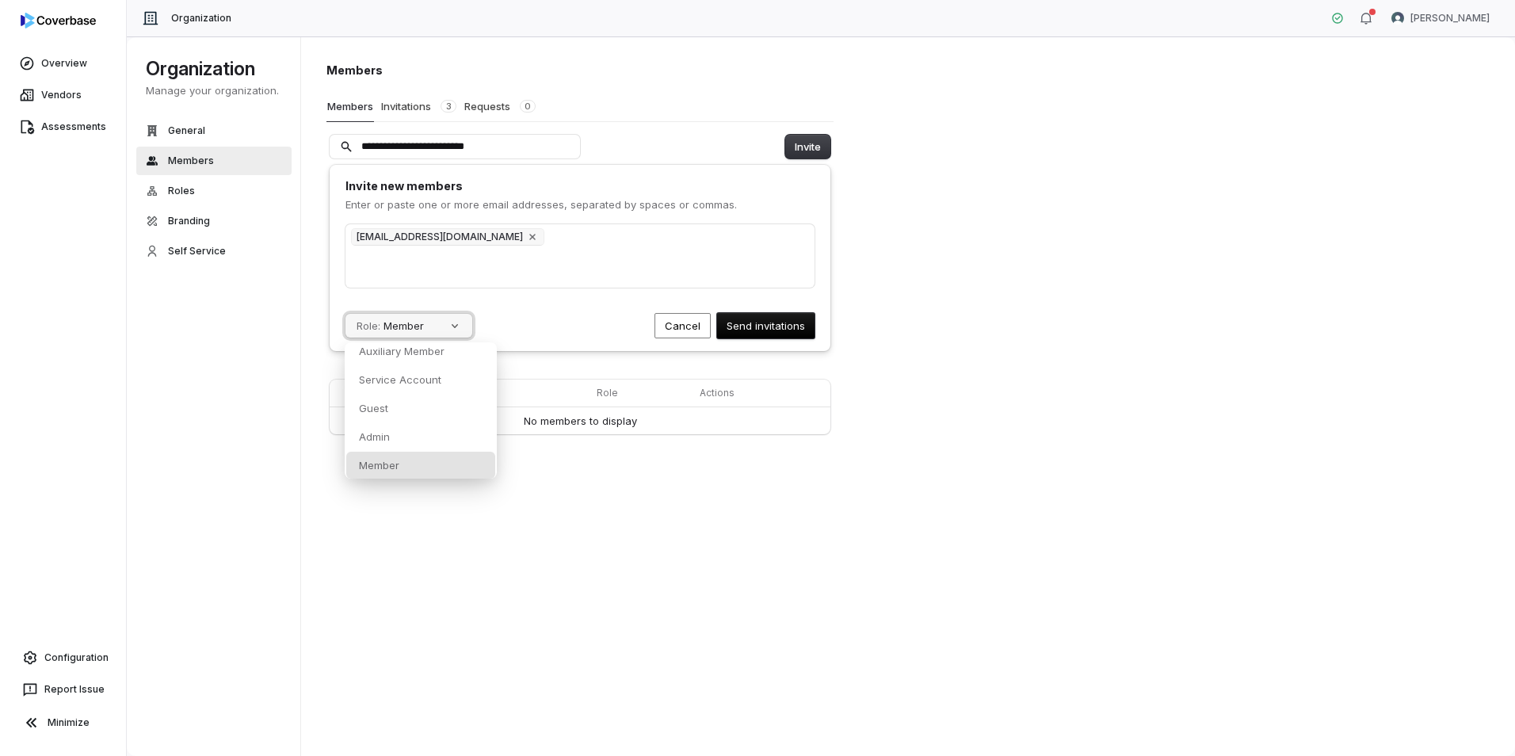
click at [445, 328] on button "Role: Member" at bounding box center [408, 326] width 127 height 24
click at [452, 330] on button "Role: Member" at bounding box center [408, 326] width 127 height 24
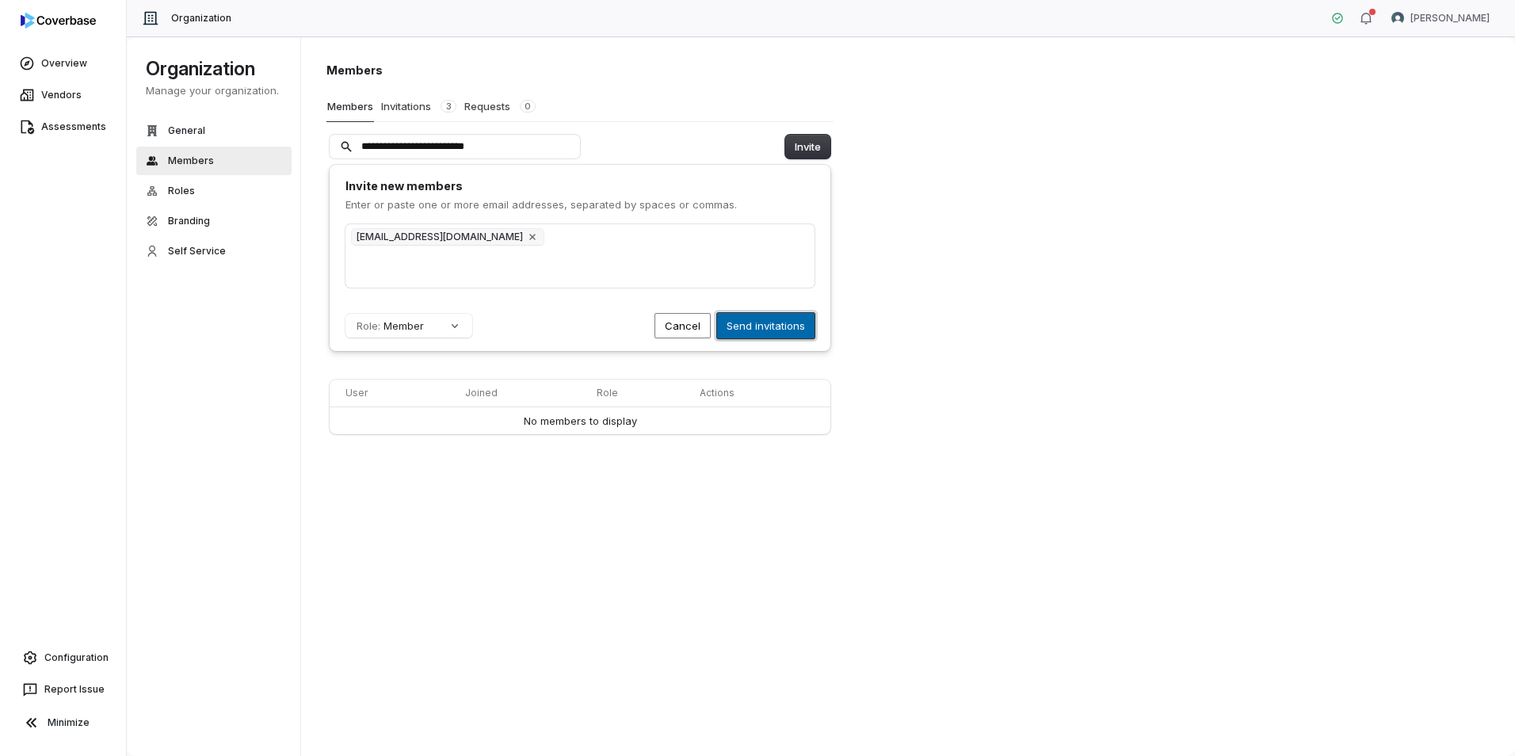
click at [781, 320] on button "Send invitations" at bounding box center [765, 325] width 97 height 25
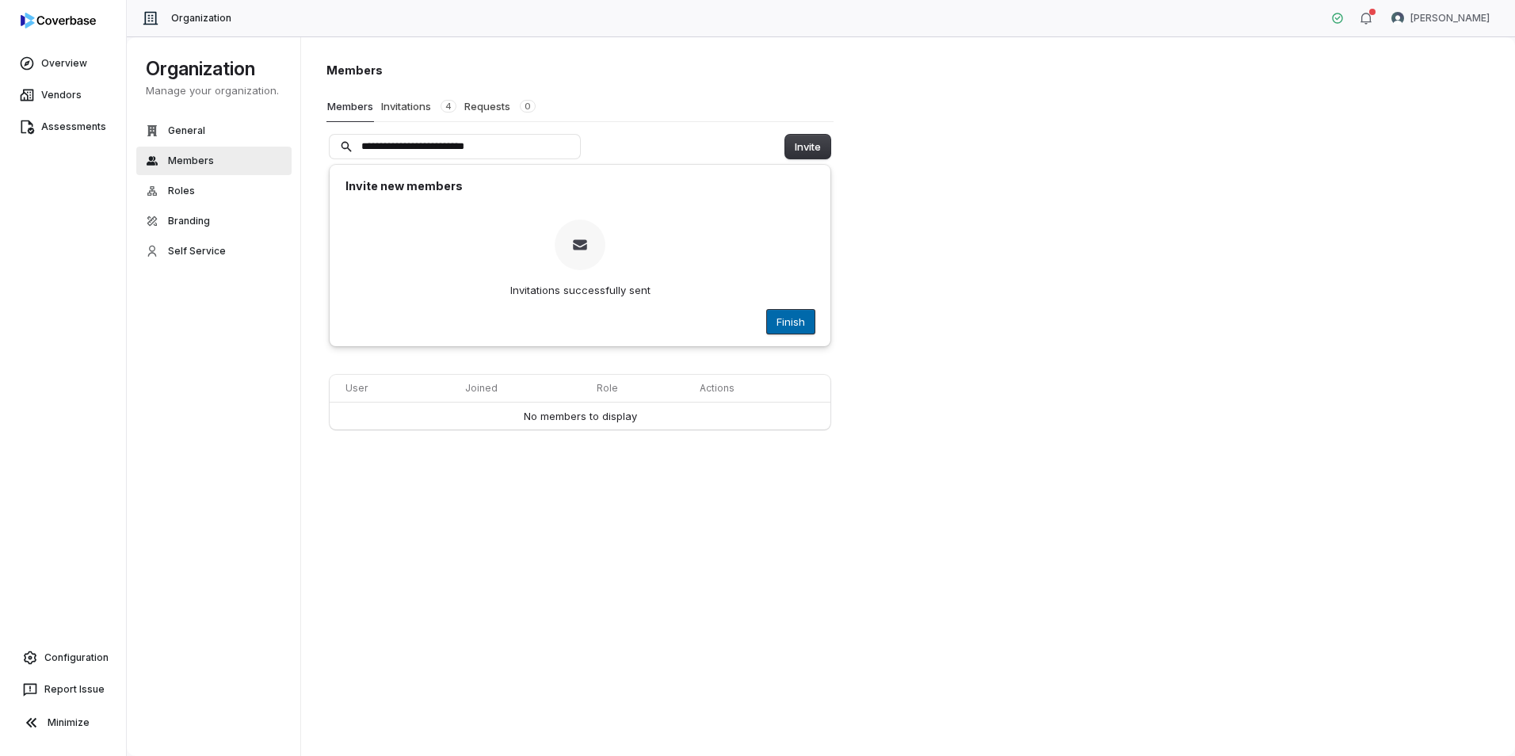
click at [792, 332] on button "Finish" at bounding box center [791, 322] width 48 height 24
click at [395, 109] on button "Invitations 4" at bounding box center [418, 106] width 77 height 30
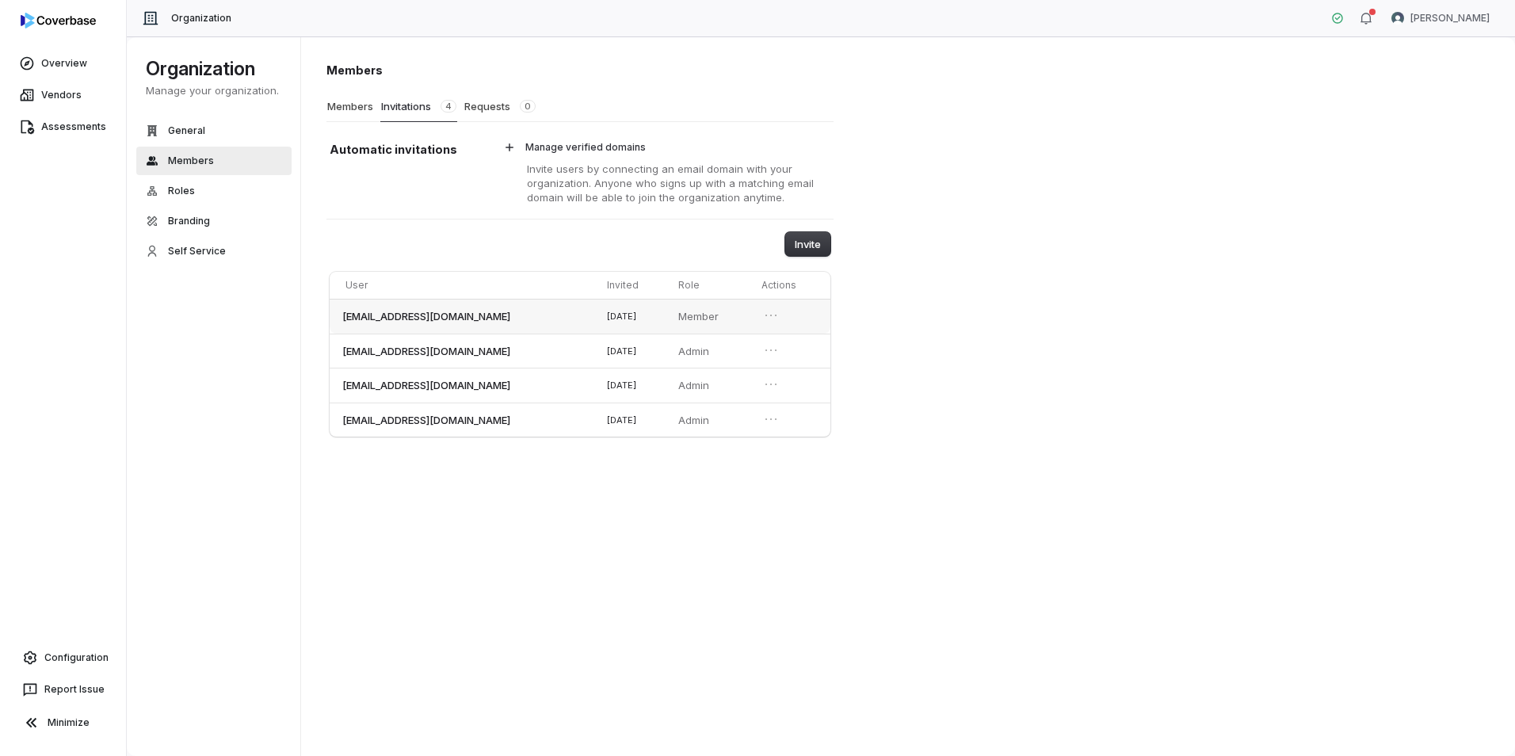
click at [700, 314] on p "Member" at bounding box center [710, 316] width 64 height 14
click at [764, 320] on icon "Open menu" at bounding box center [771, 315] width 16 height 16
click at [352, 110] on button "Members" at bounding box center [350, 106] width 48 height 30
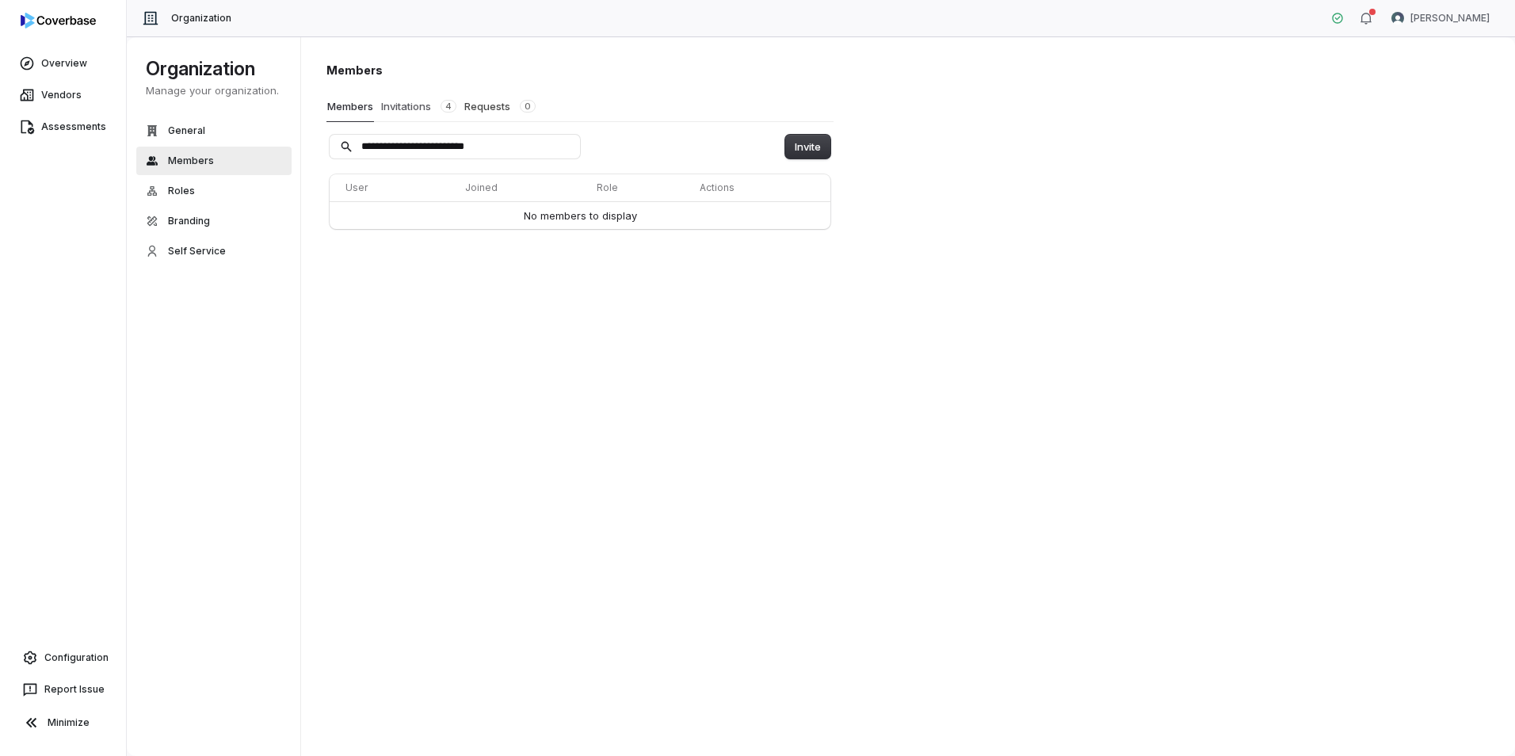
click at [402, 109] on button "Invitations 4" at bounding box center [418, 106] width 77 height 30
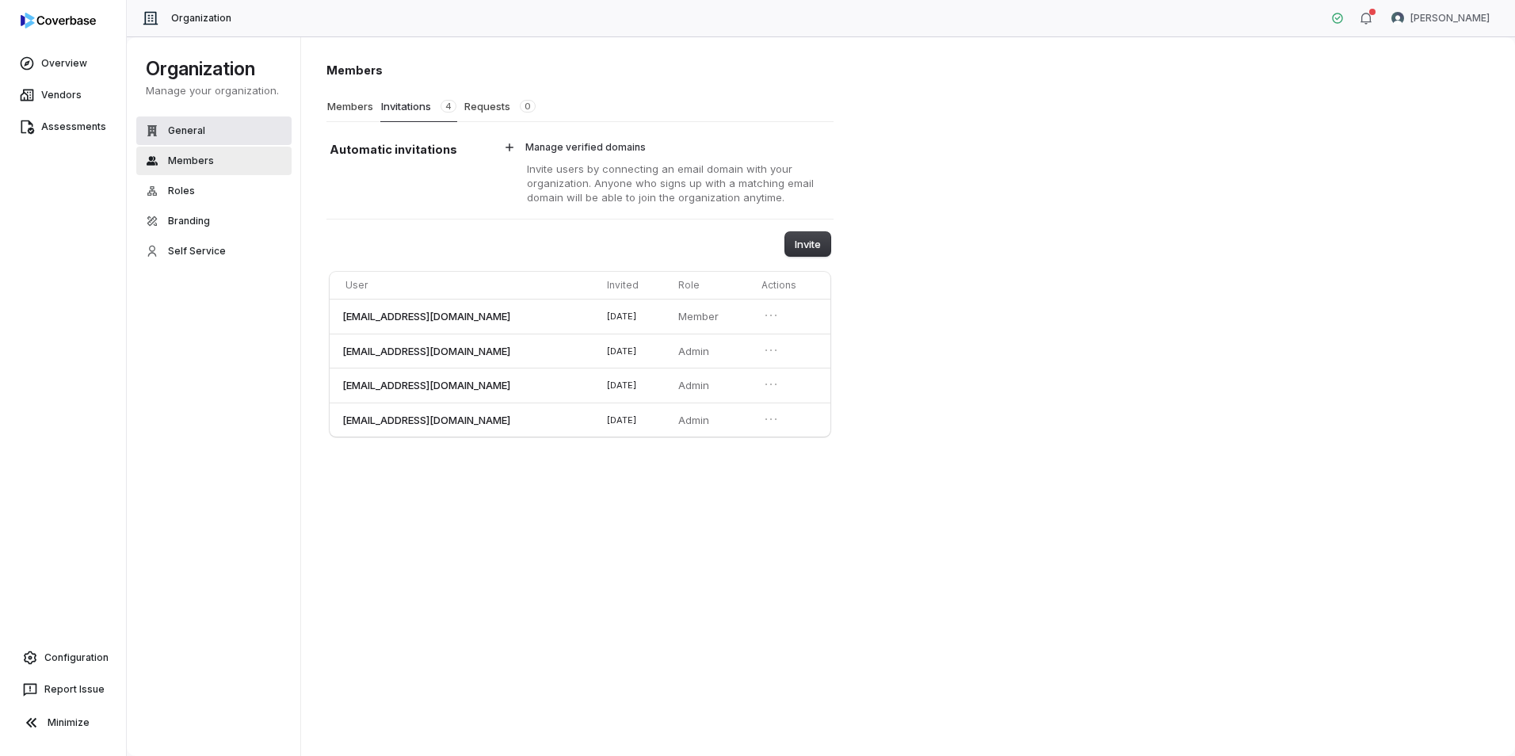
click at [185, 139] on button "General" at bounding box center [213, 130] width 155 height 29
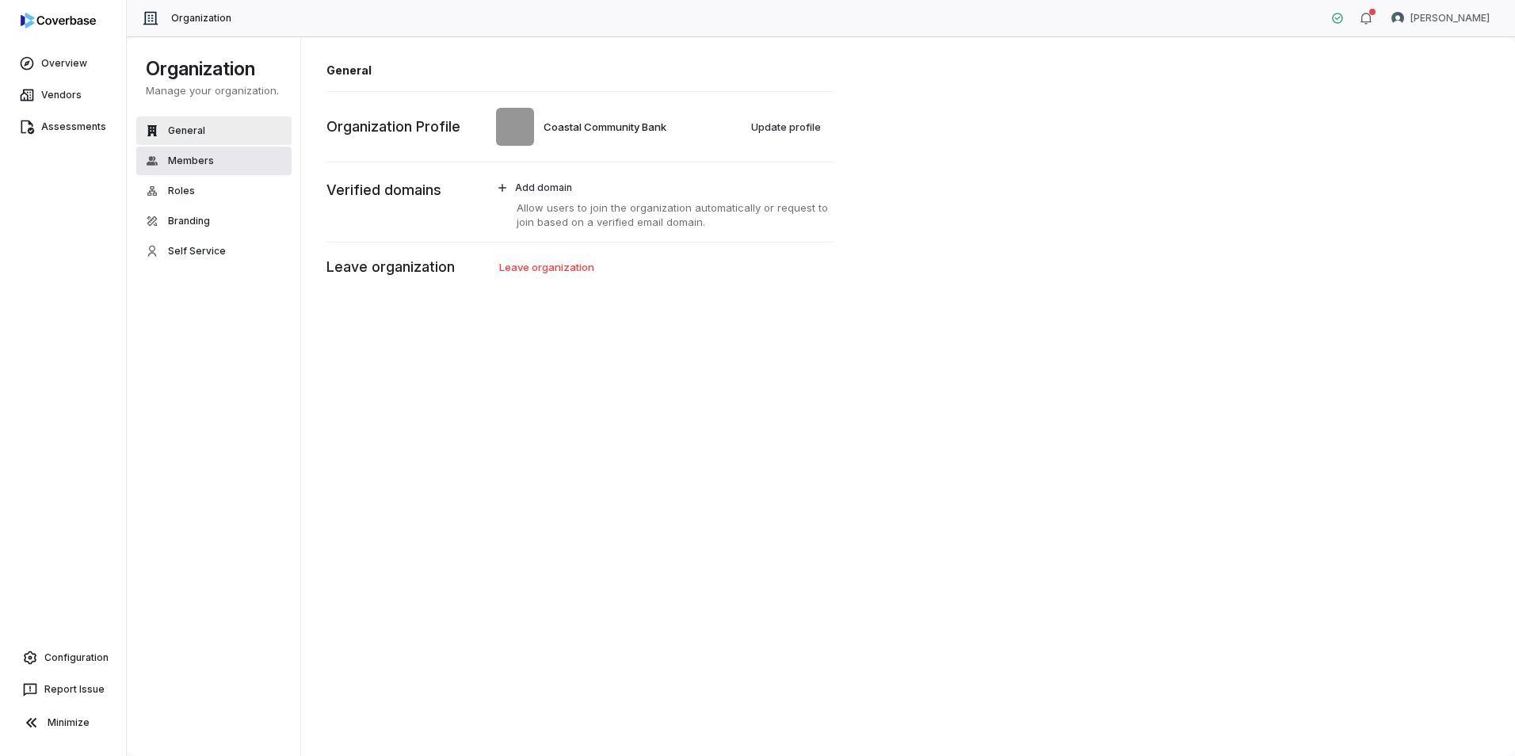
click at [190, 157] on span "Members" at bounding box center [191, 161] width 46 height 13
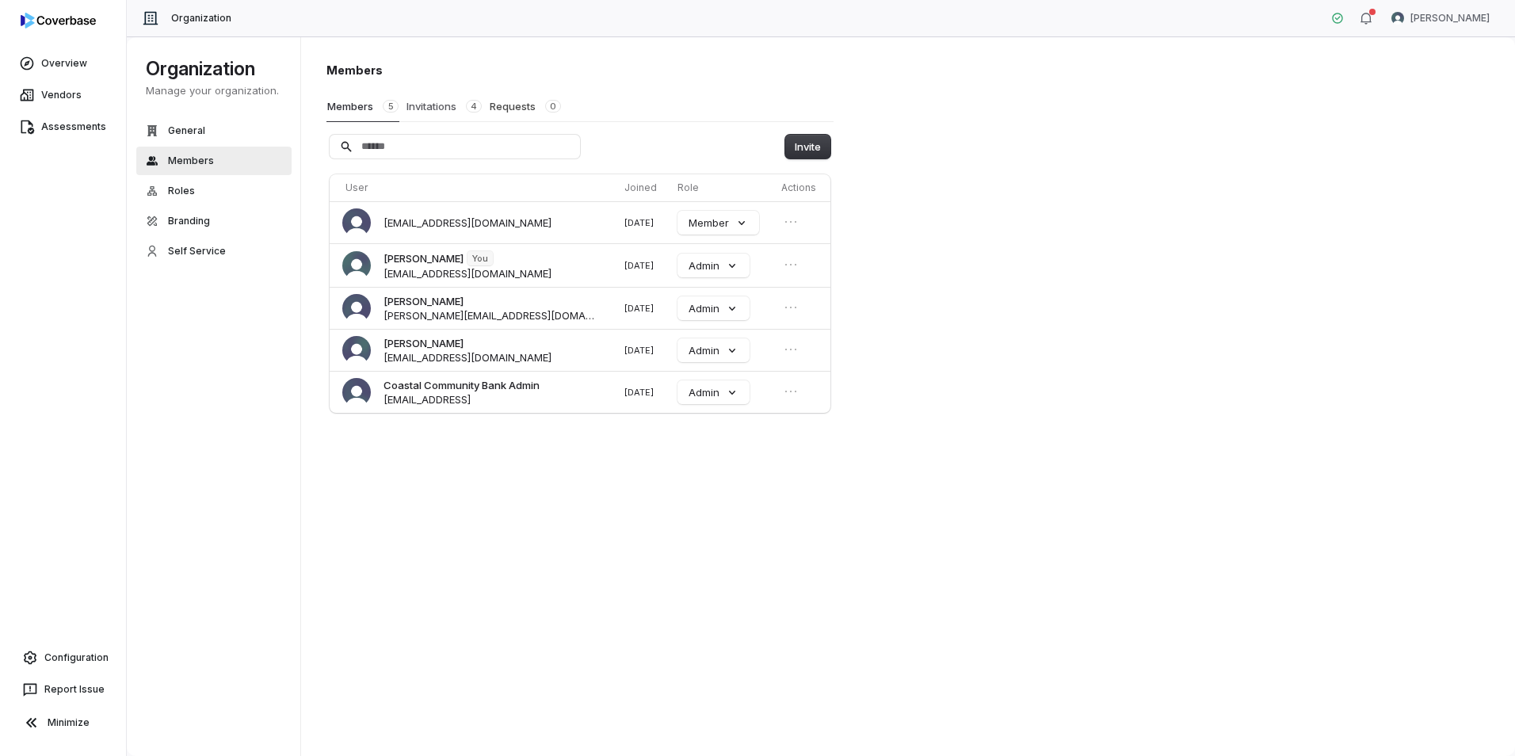
click at [433, 108] on button "Invitations 4" at bounding box center [444, 106] width 77 height 30
